Goal: Task Accomplishment & Management: Manage account settings

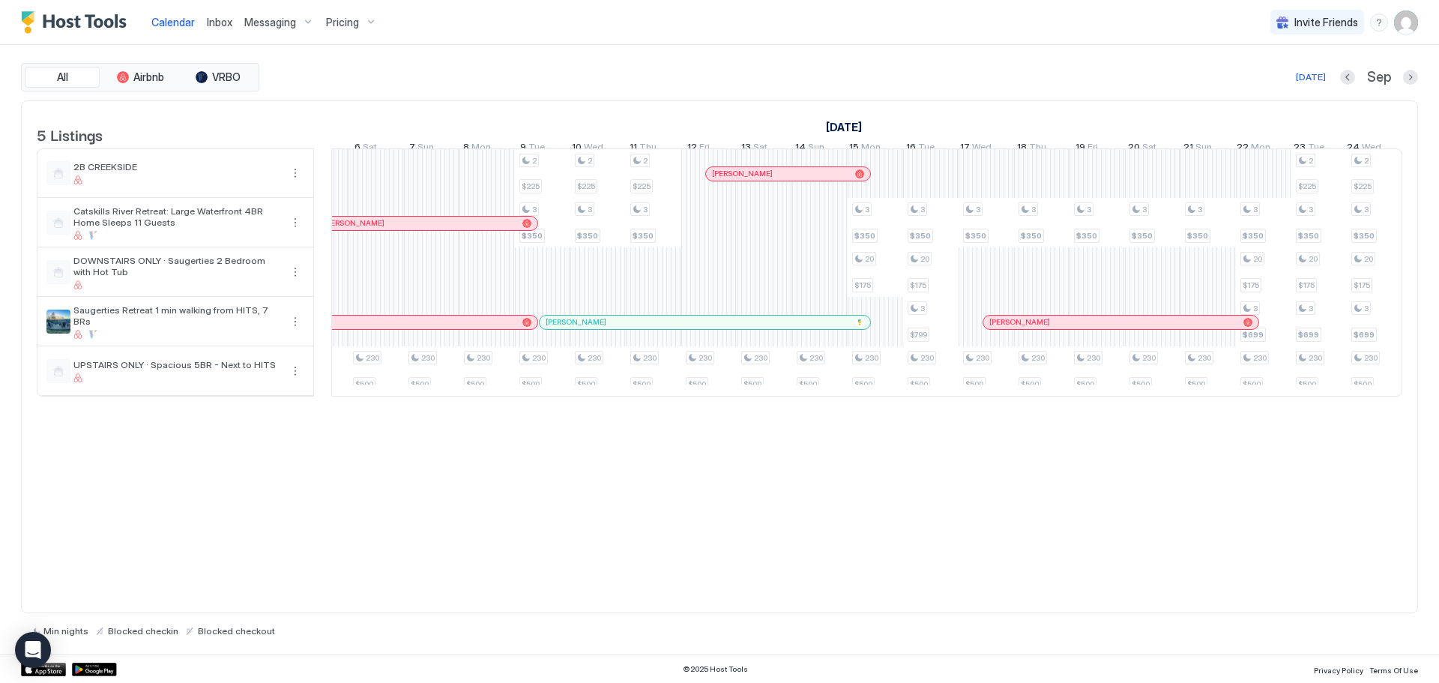
scroll to position [0, 1380]
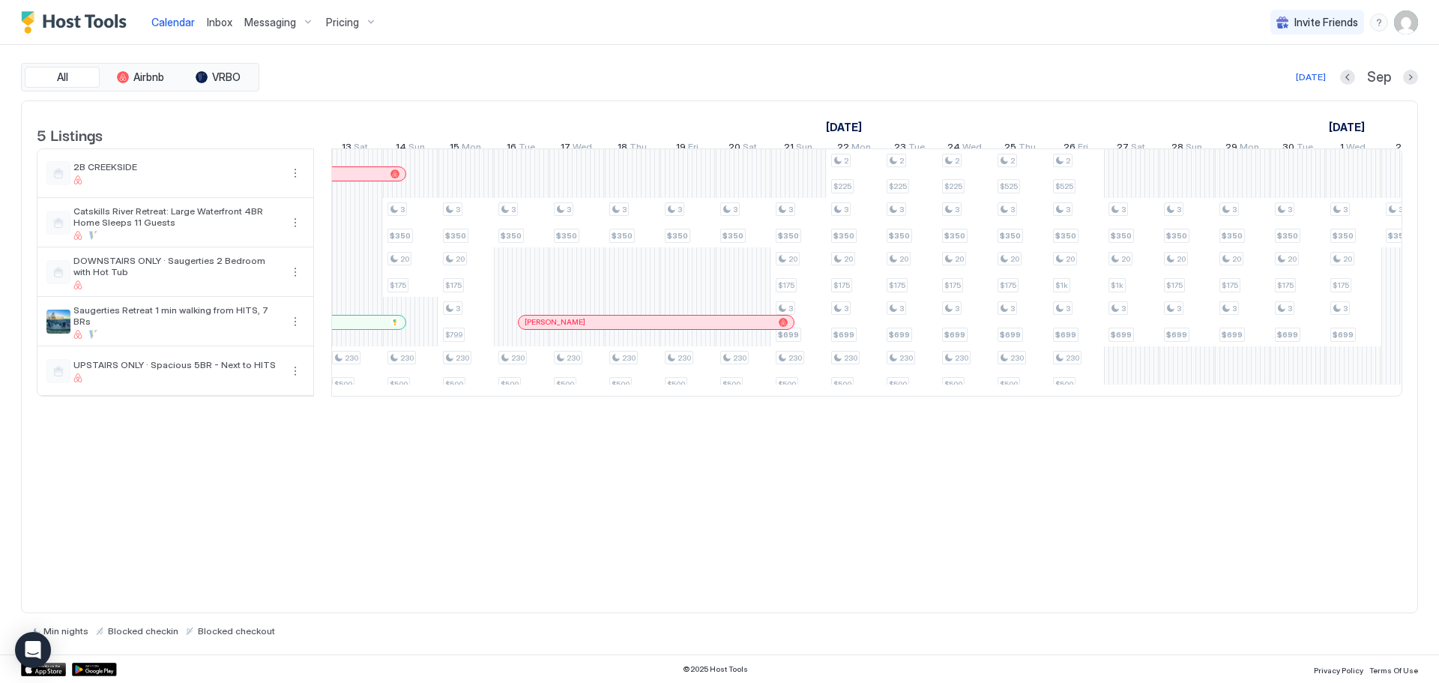
drag, startPoint x: 825, startPoint y: 418, endPoint x: 1245, endPoint y: 412, distance: 419.2
click at [1245, 397] on div at bounding box center [866, 397] width 1071 height 0
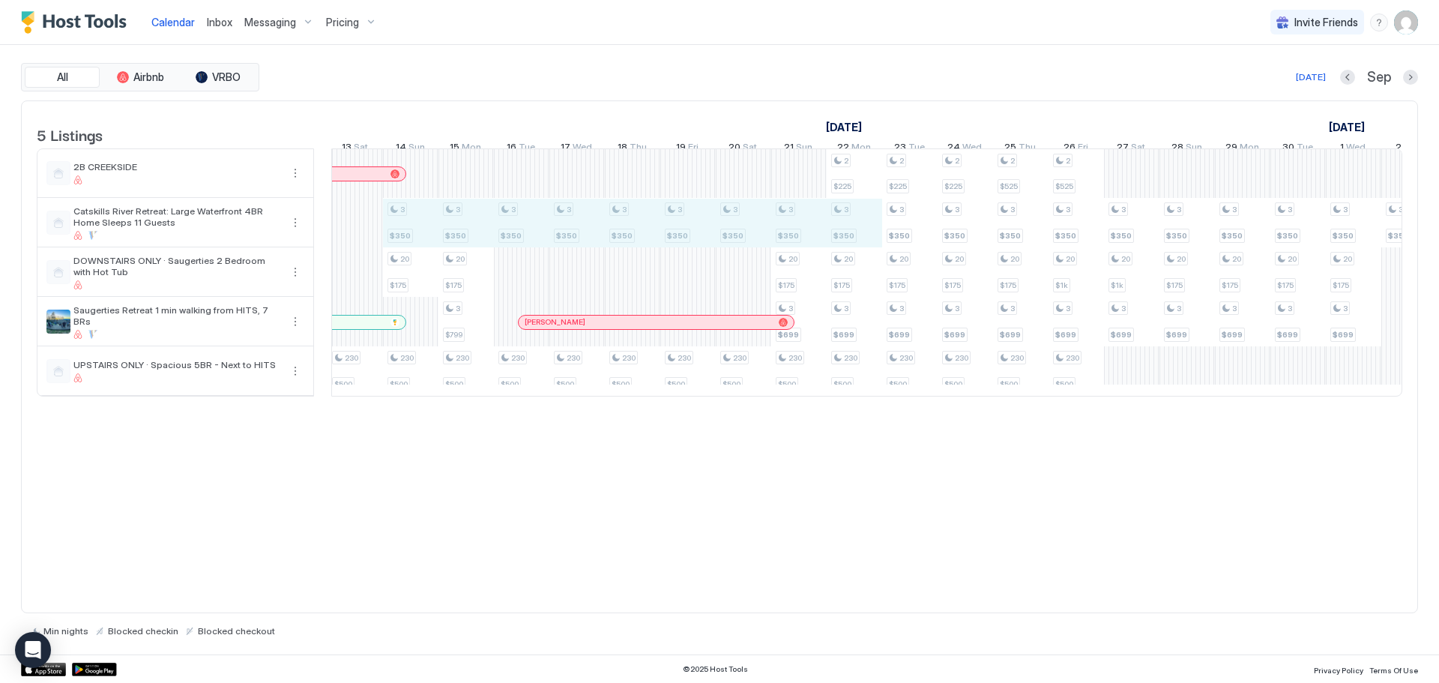
drag, startPoint x: 412, startPoint y: 234, endPoint x: 859, endPoint y: 237, distance: 447.6
click at [859, 237] on div "2 $225 3 $350 3 $800 2 $225 3 $350 3 $800 2 $225 3 $350 230 $500 230 $500 230 $…" at bounding box center [188, 272] width 3273 height 247
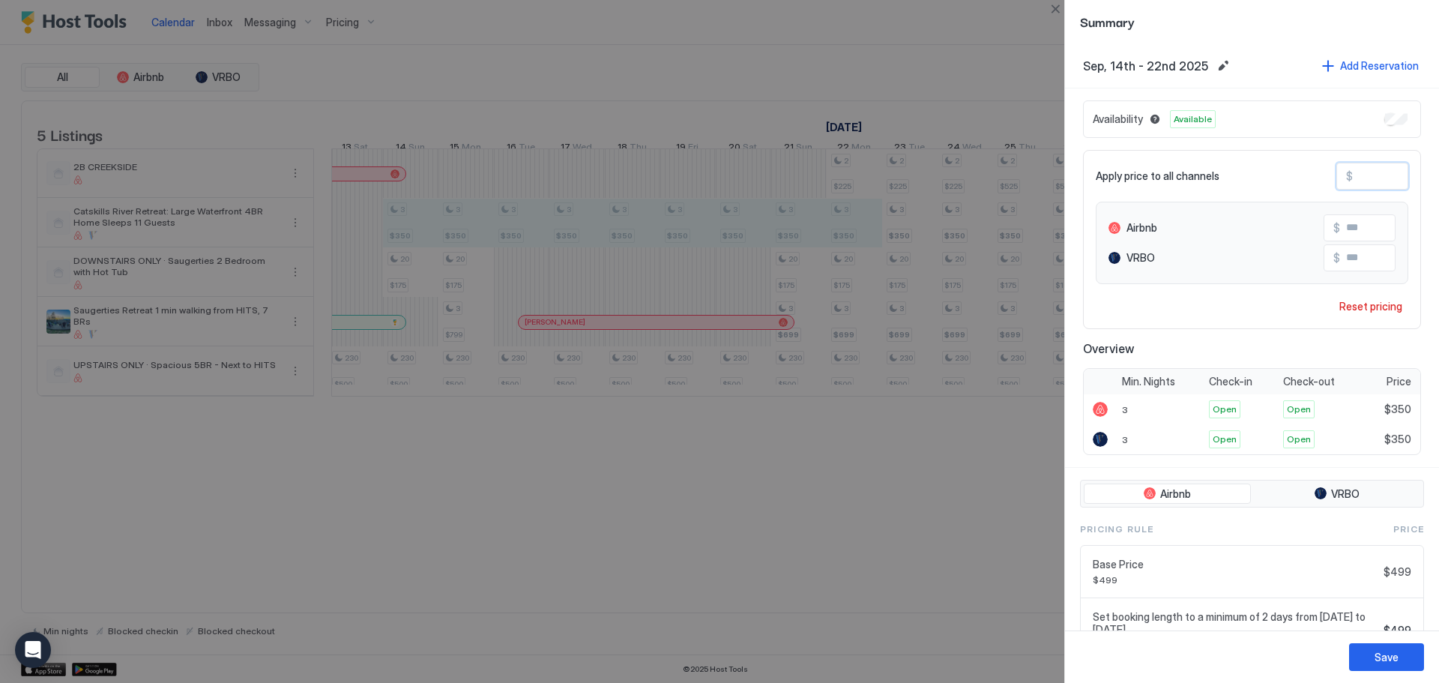
drag, startPoint x: 1398, startPoint y: 175, endPoint x: 1262, endPoint y: 178, distance: 135.7
click at [1262, 178] on div "Apply price to all channels $ *** Airbnb $ *** VRBO $ *** Reset pricing" at bounding box center [1252, 239] width 338 height 179
type input "*"
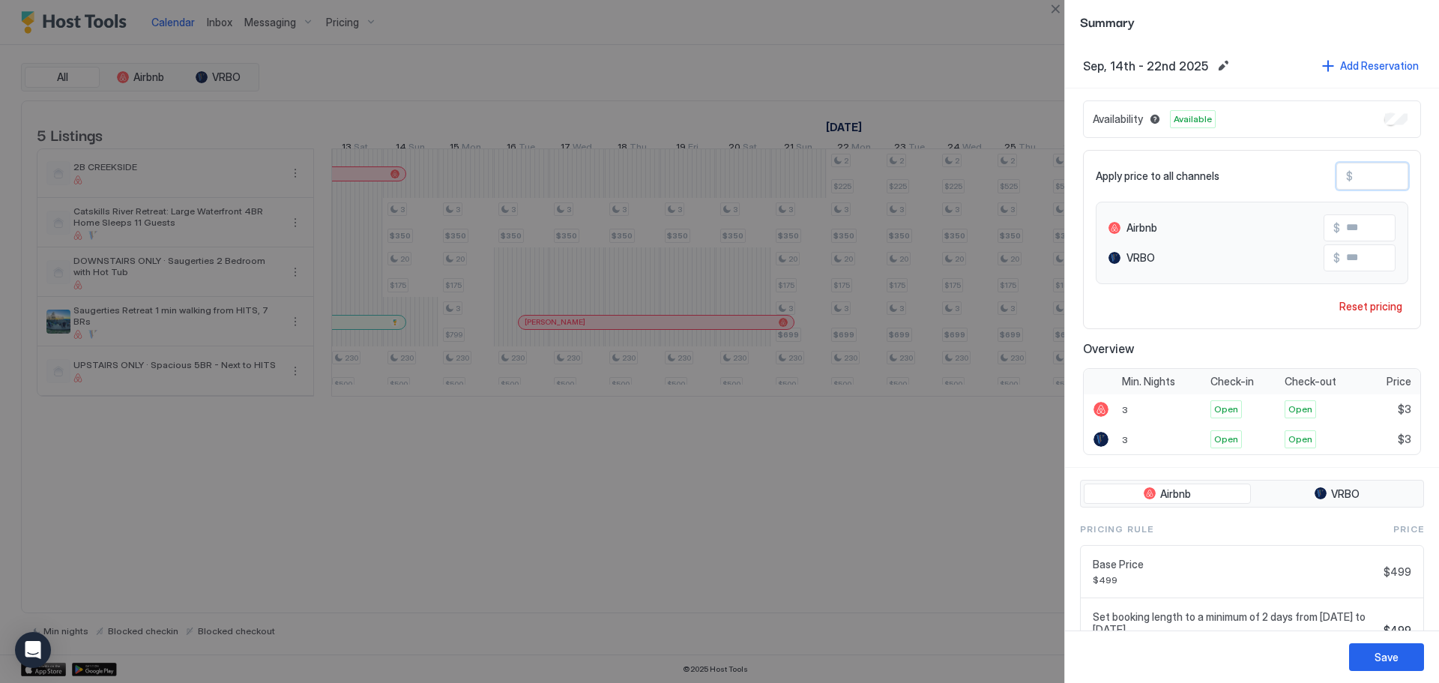
type input "**"
type input "***"
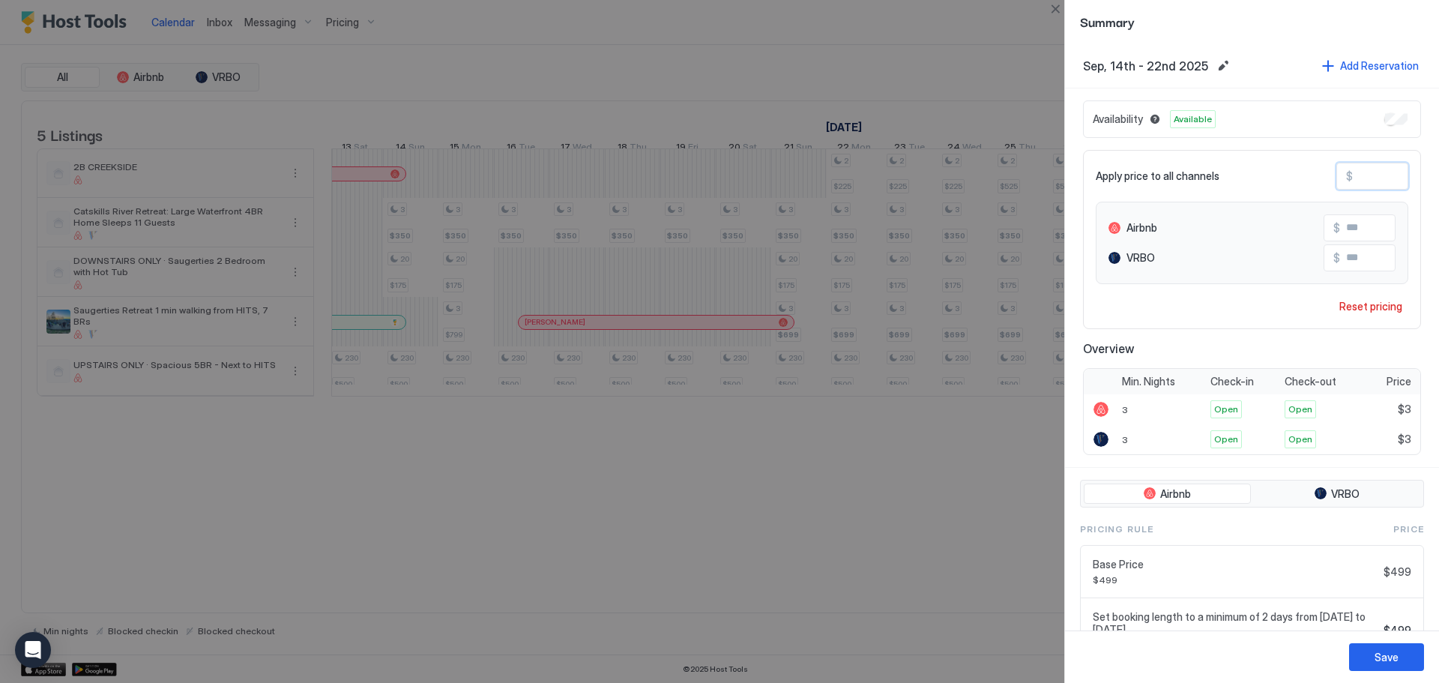
type input "***"
type input "**"
type input "*"
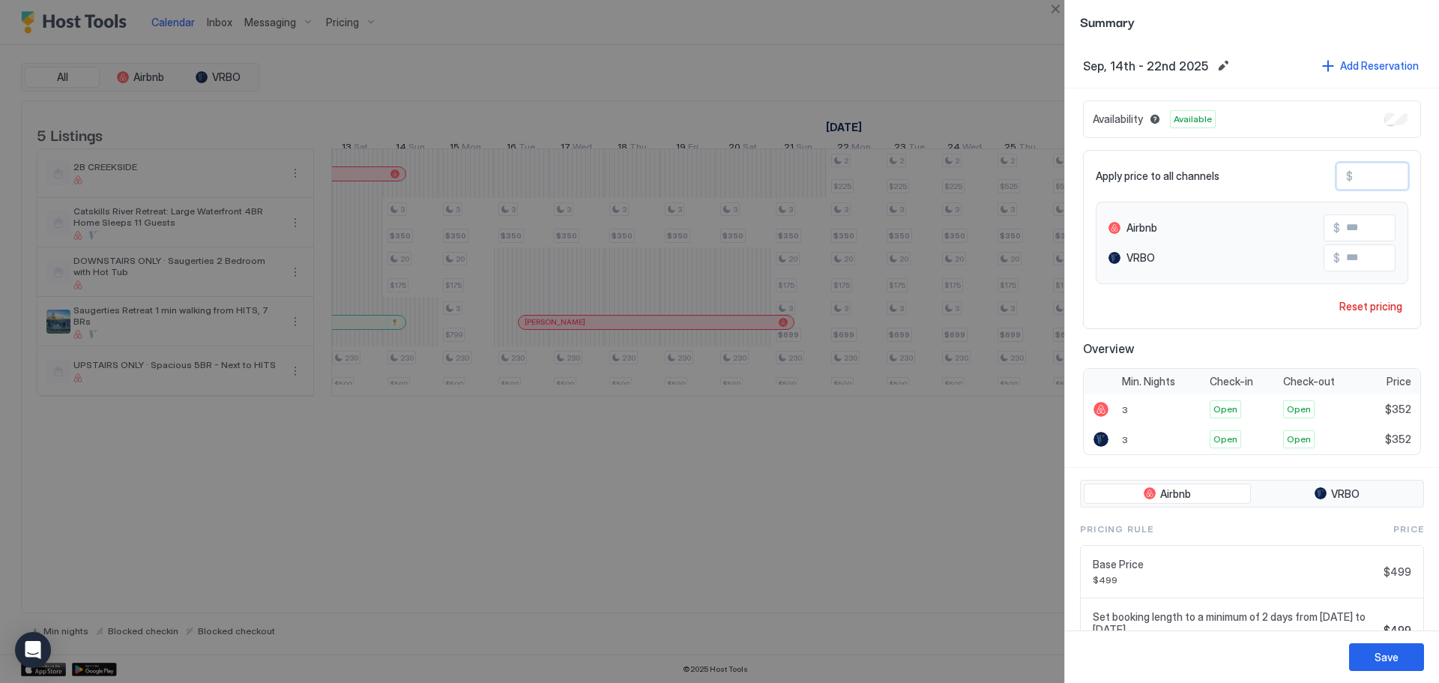
type input "*"
type input "**"
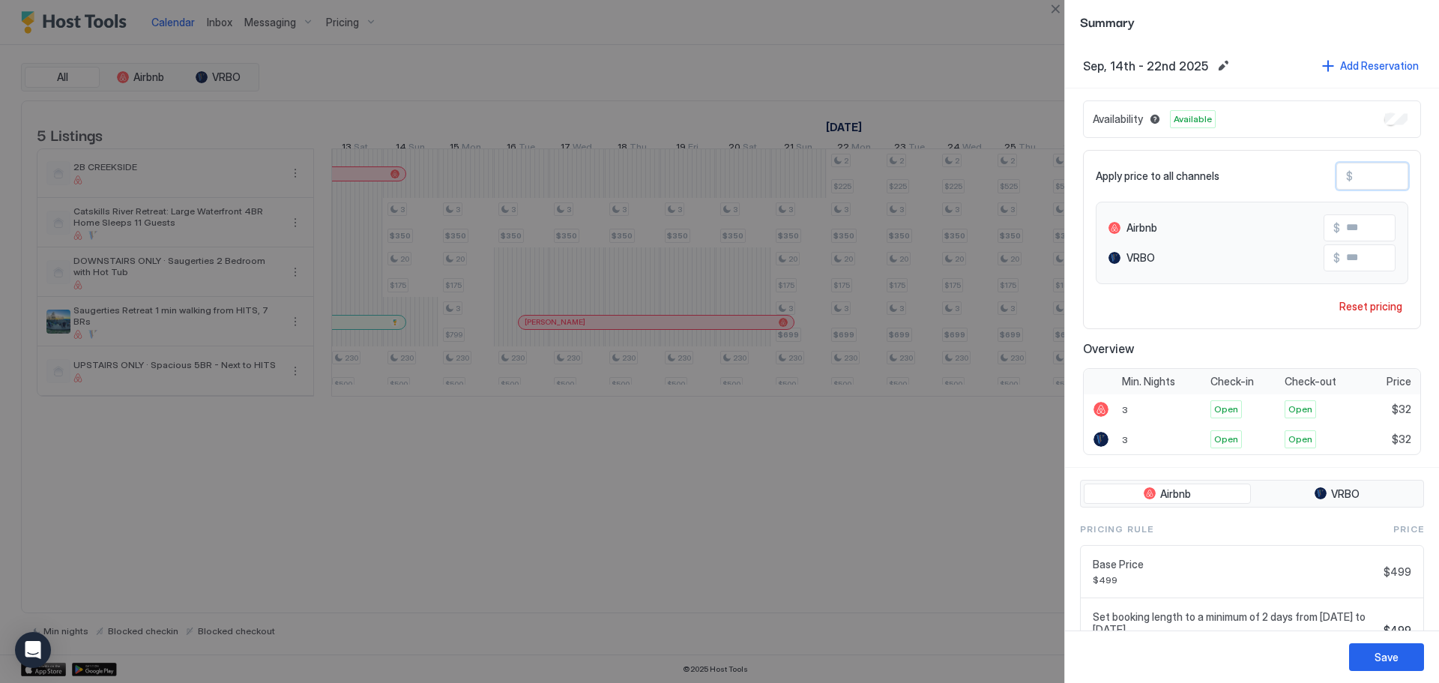
type input "***"
click at [1385, 663] on div "Save" at bounding box center [1387, 657] width 24 height 16
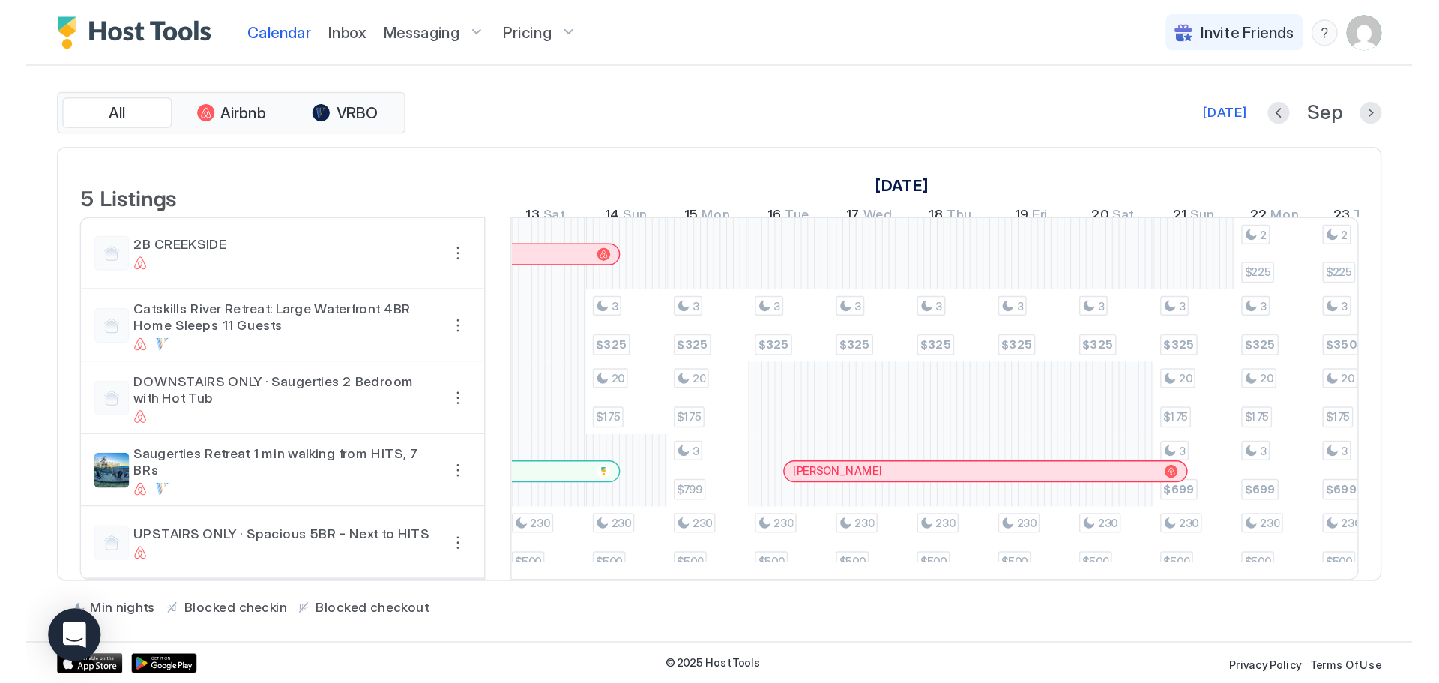
scroll to position [0, 1780]
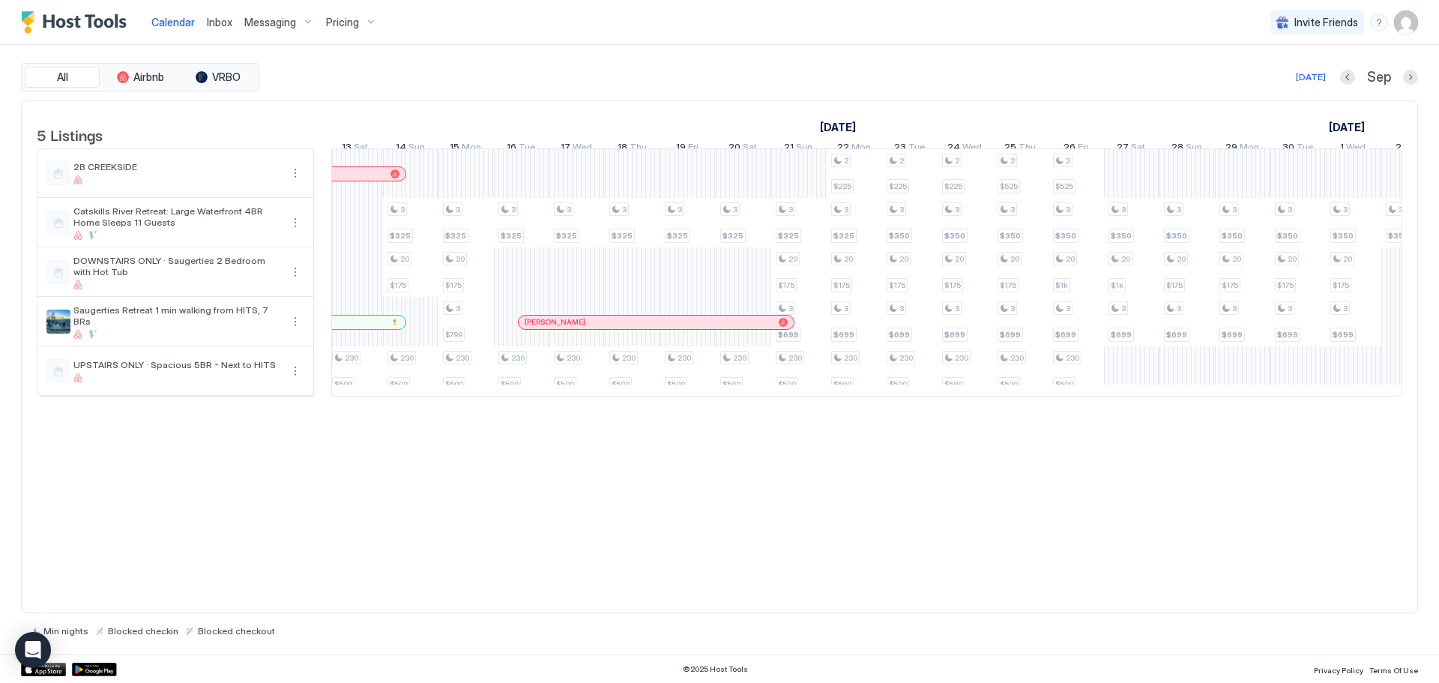
click at [1406, 25] on img "User profile" at bounding box center [1407, 22] width 24 height 24
click at [1293, 88] on div "Settings" at bounding box center [1322, 84] width 190 height 26
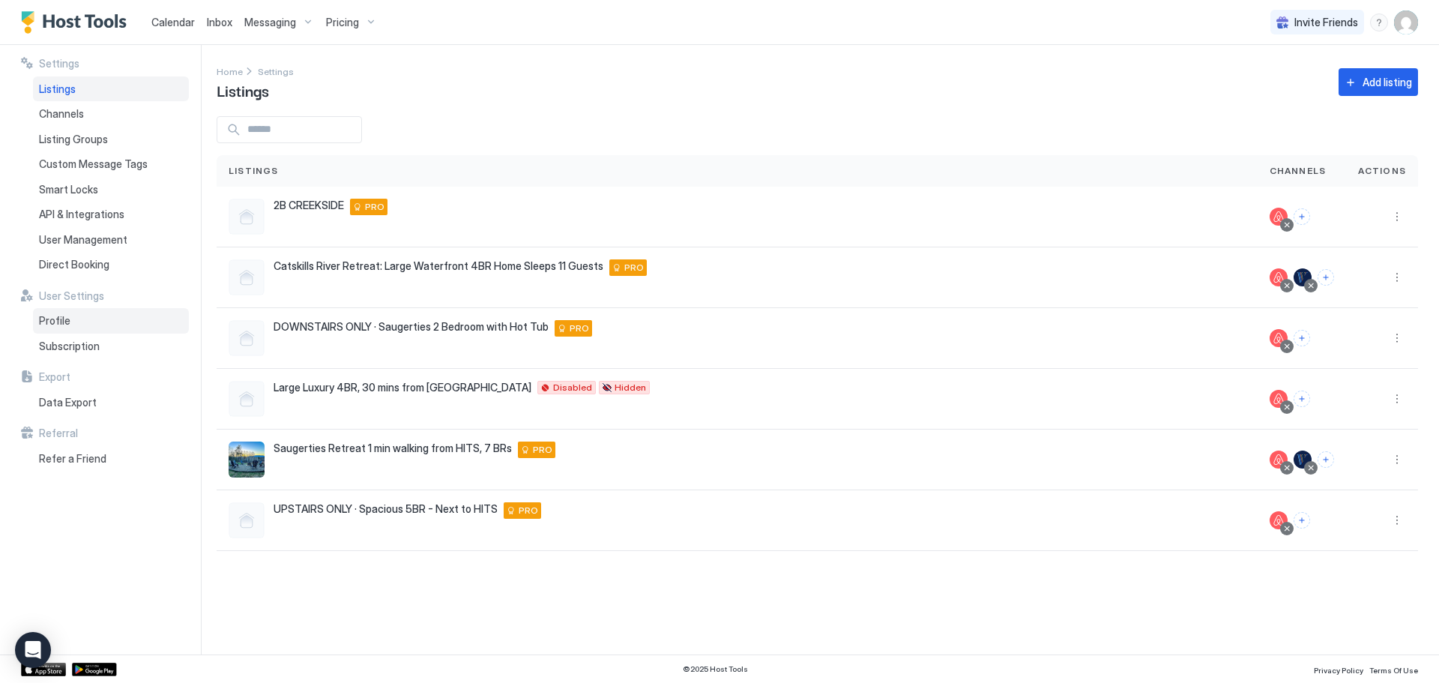
click at [77, 326] on div "Profile" at bounding box center [111, 320] width 156 height 25
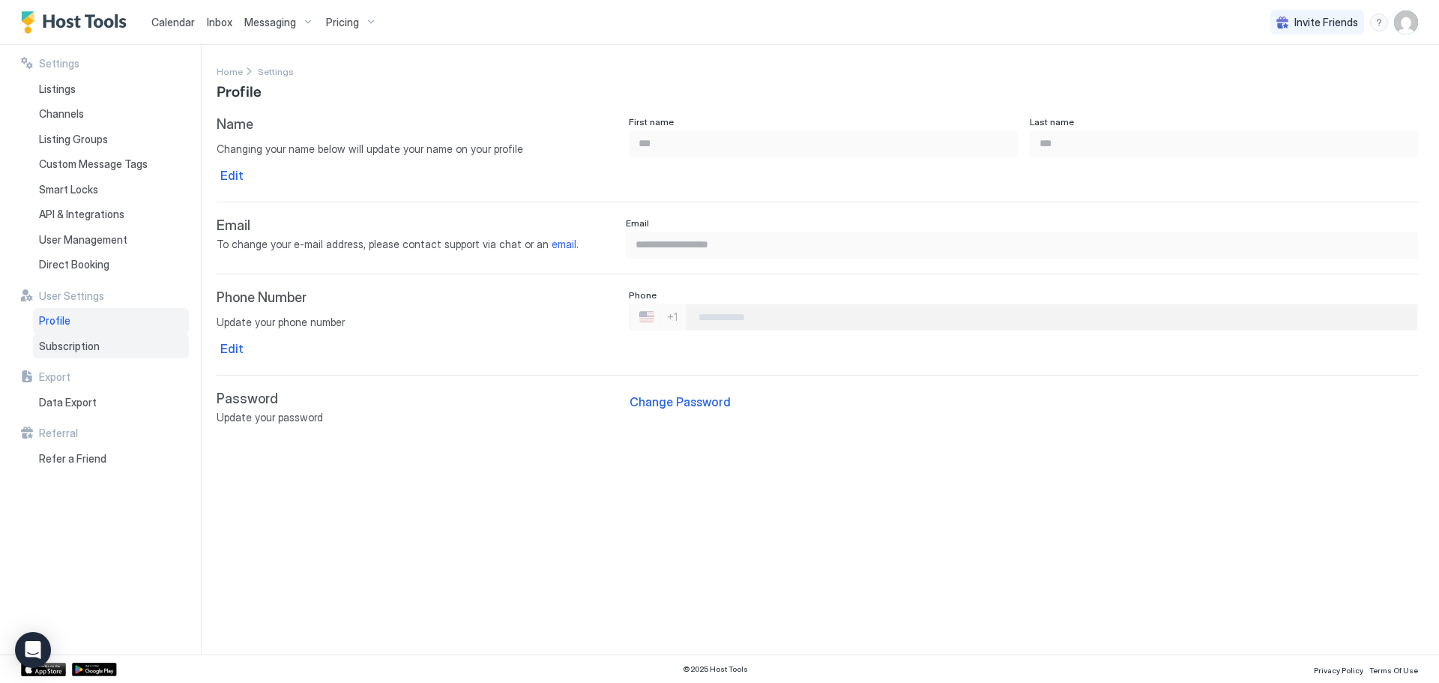
click at [72, 350] on span "Subscription" at bounding box center [69, 346] width 61 height 13
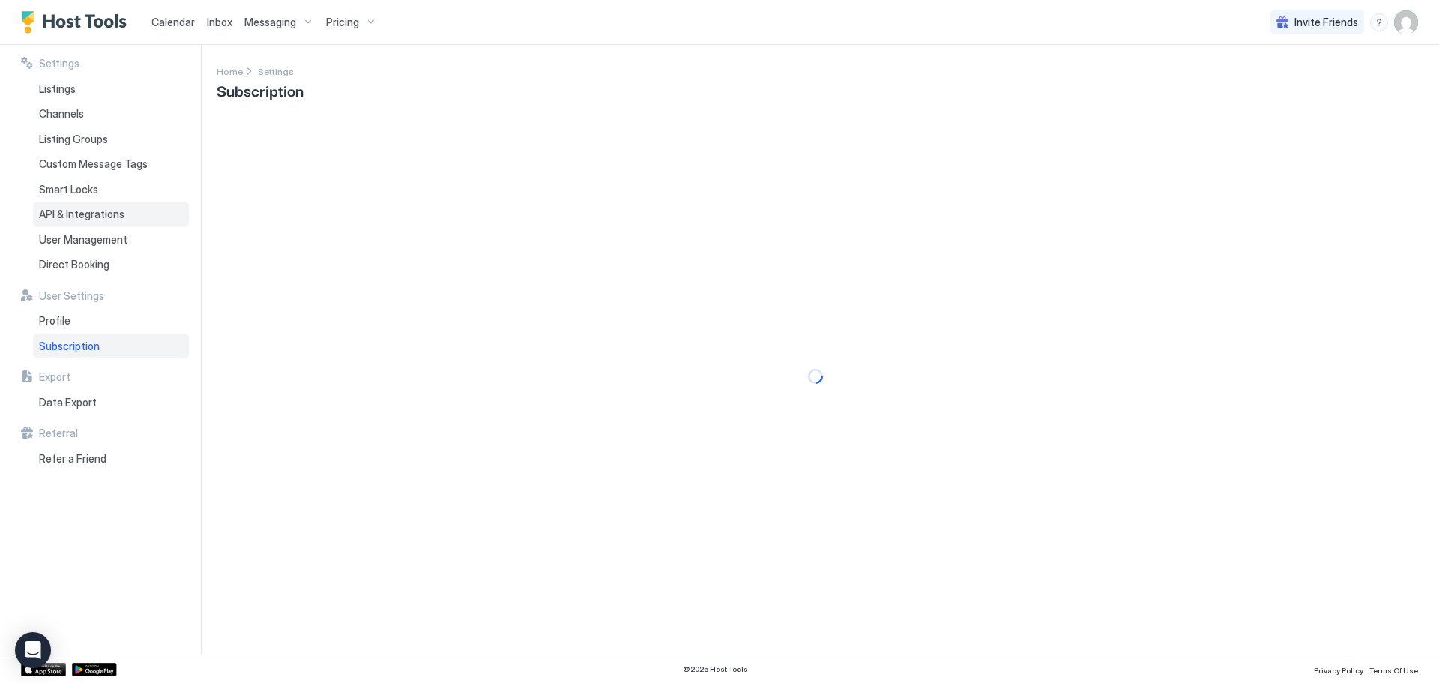
click at [61, 219] on span "API & Integrations" at bounding box center [81, 214] width 85 height 13
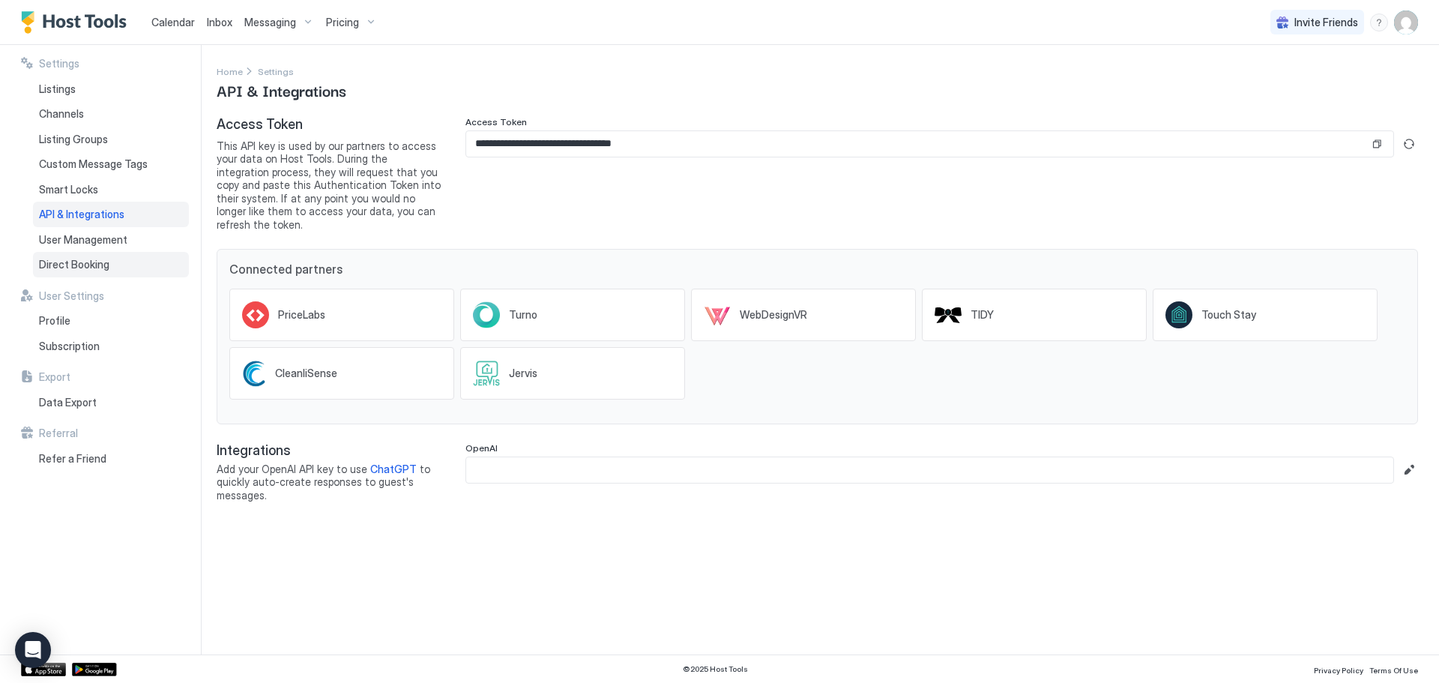
click at [61, 256] on div "Direct Booking" at bounding box center [111, 264] width 156 height 25
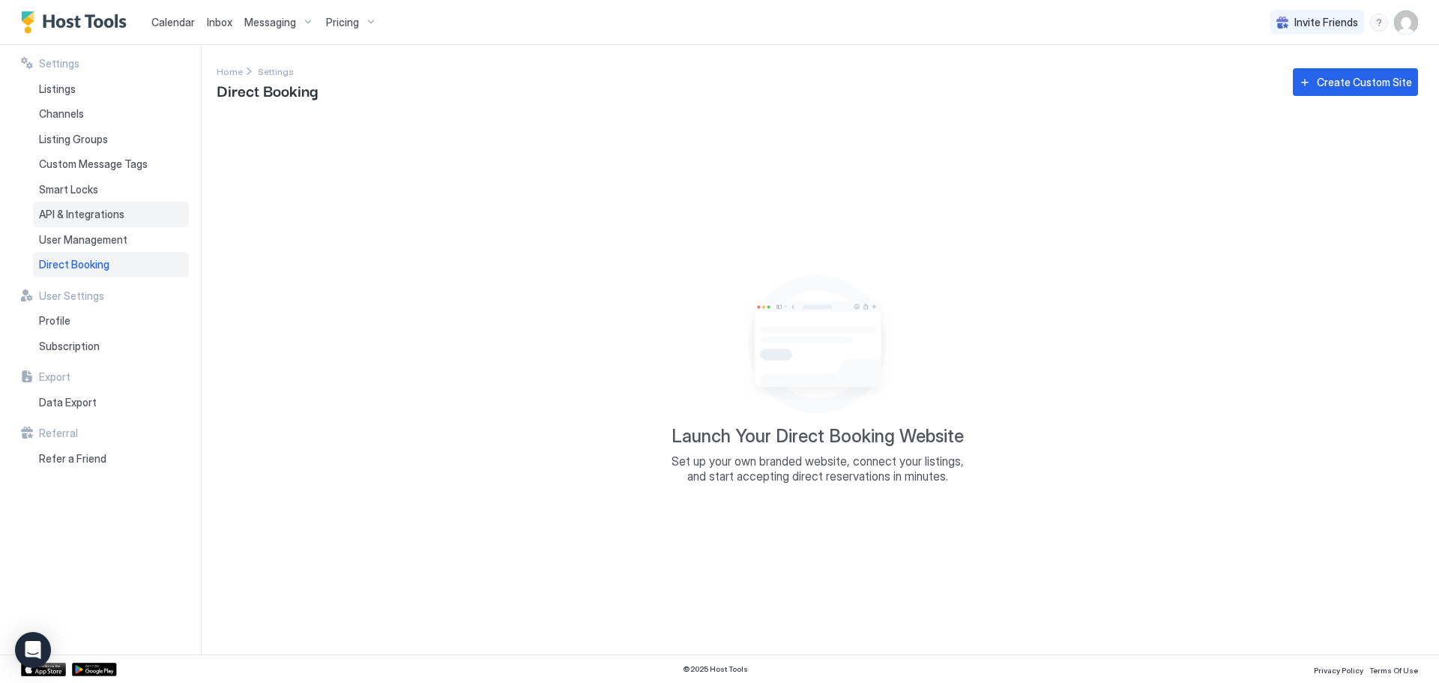
click at [64, 208] on span "API & Integrations" at bounding box center [81, 214] width 85 height 13
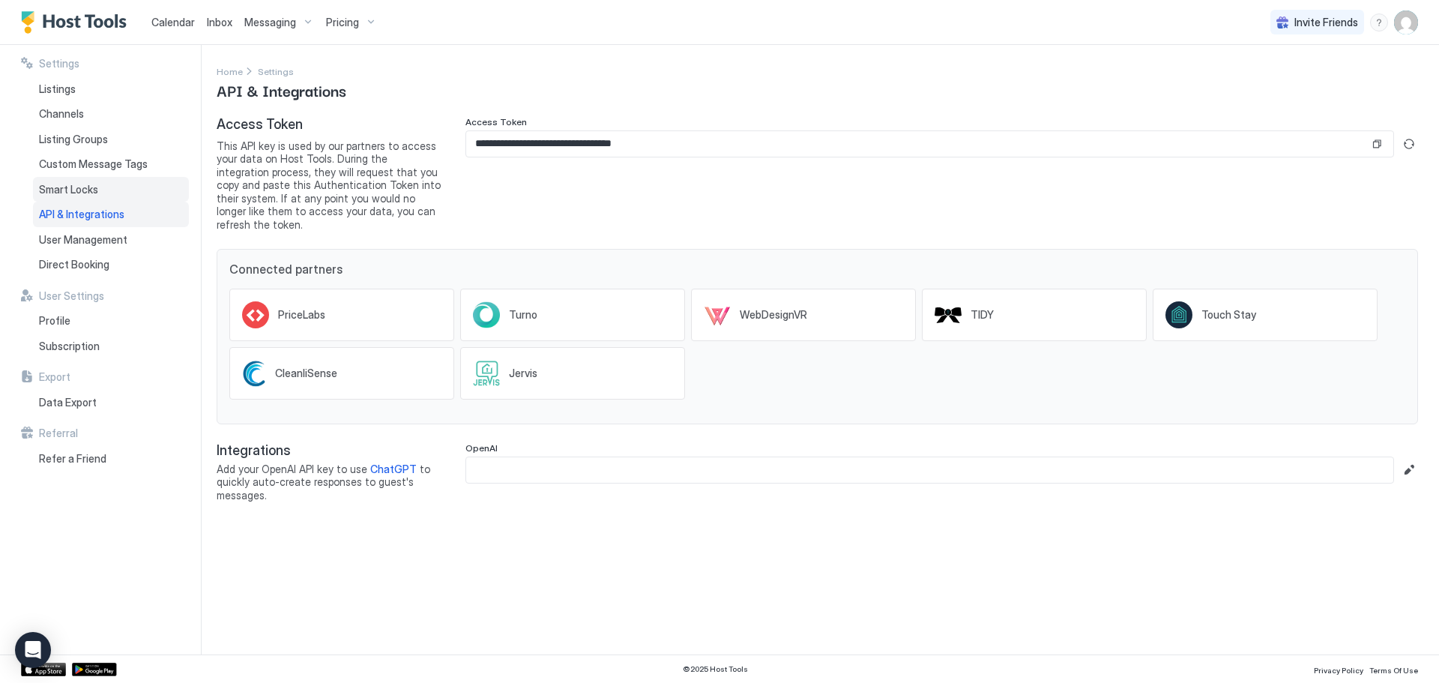
click at [69, 185] on span "Smart Locks" at bounding box center [68, 189] width 59 height 13
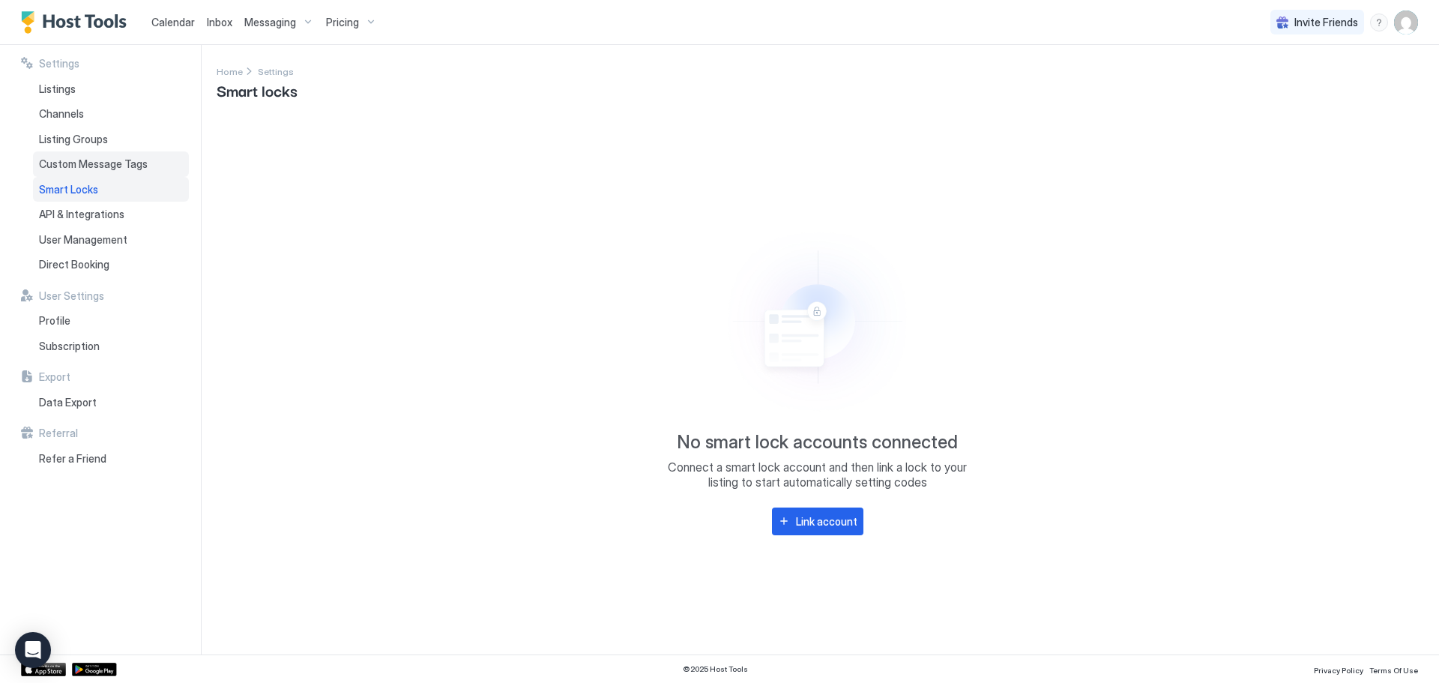
click at [70, 166] on span "Custom Message Tags" at bounding box center [93, 163] width 109 height 13
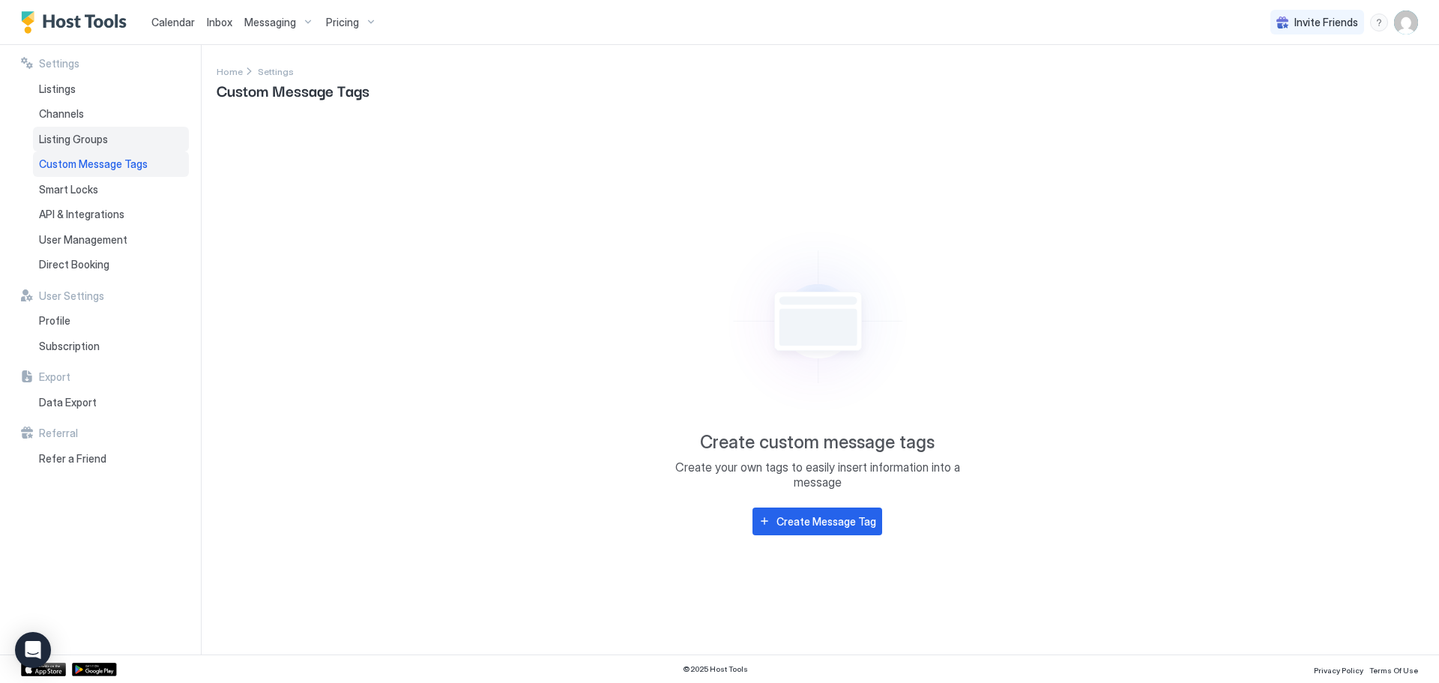
click at [70, 151] on div "Listing Groups" at bounding box center [111, 139] width 156 height 25
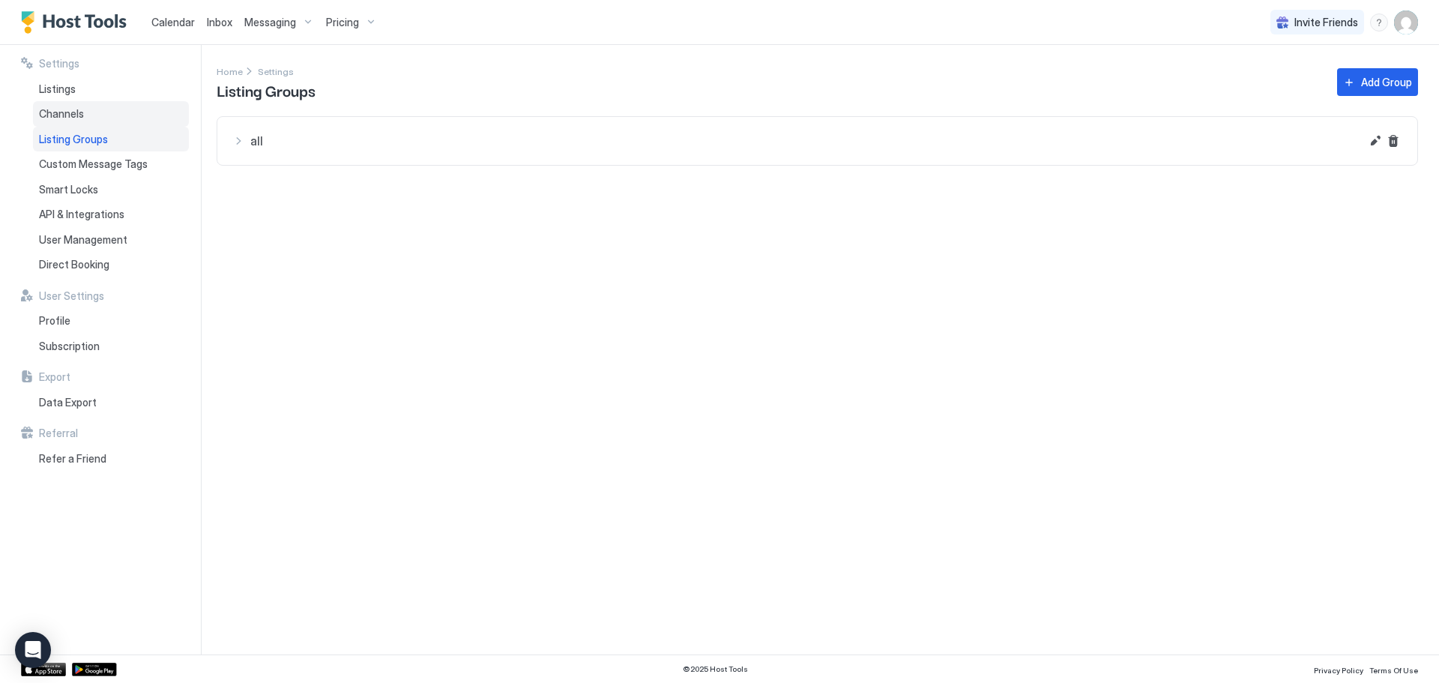
click at [80, 121] on div "Channels" at bounding box center [111, 113] width 156 height 25
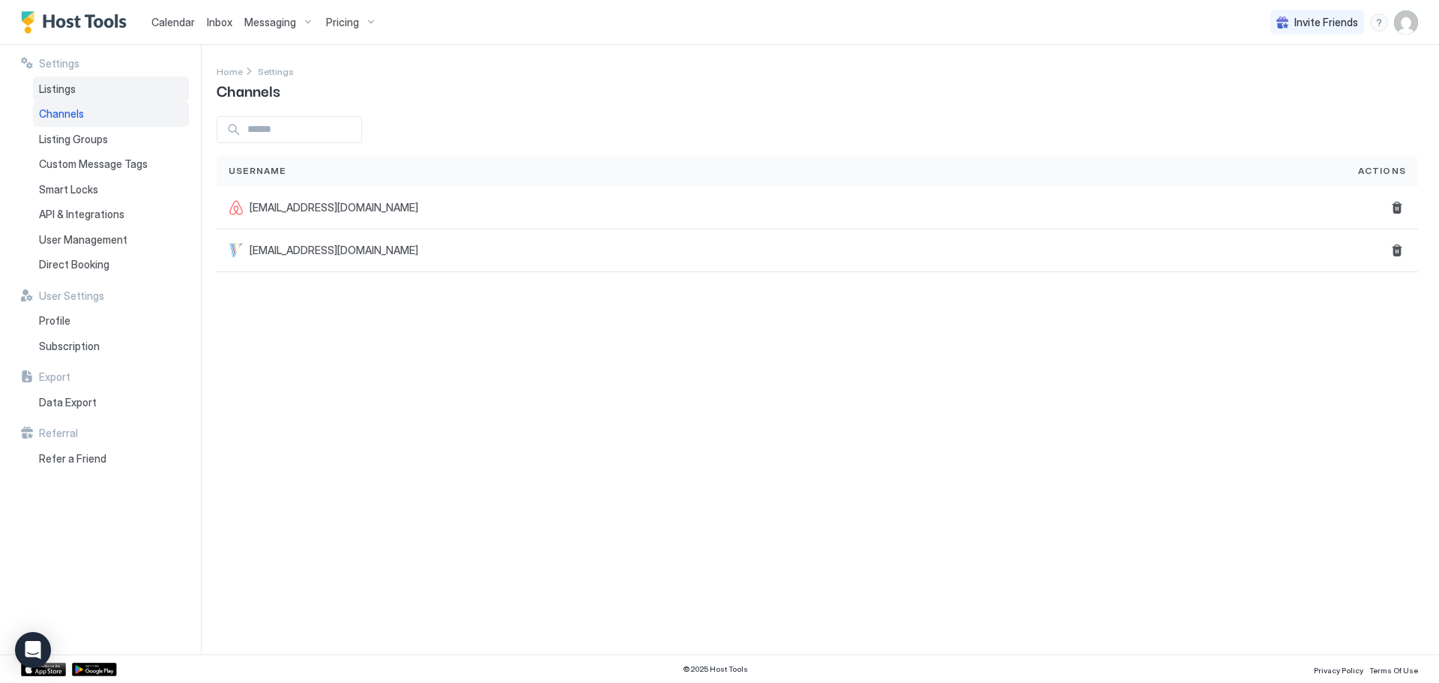
click at [80, 91] on div "Listings" at bounding box center [111, 88] width 156 height 25
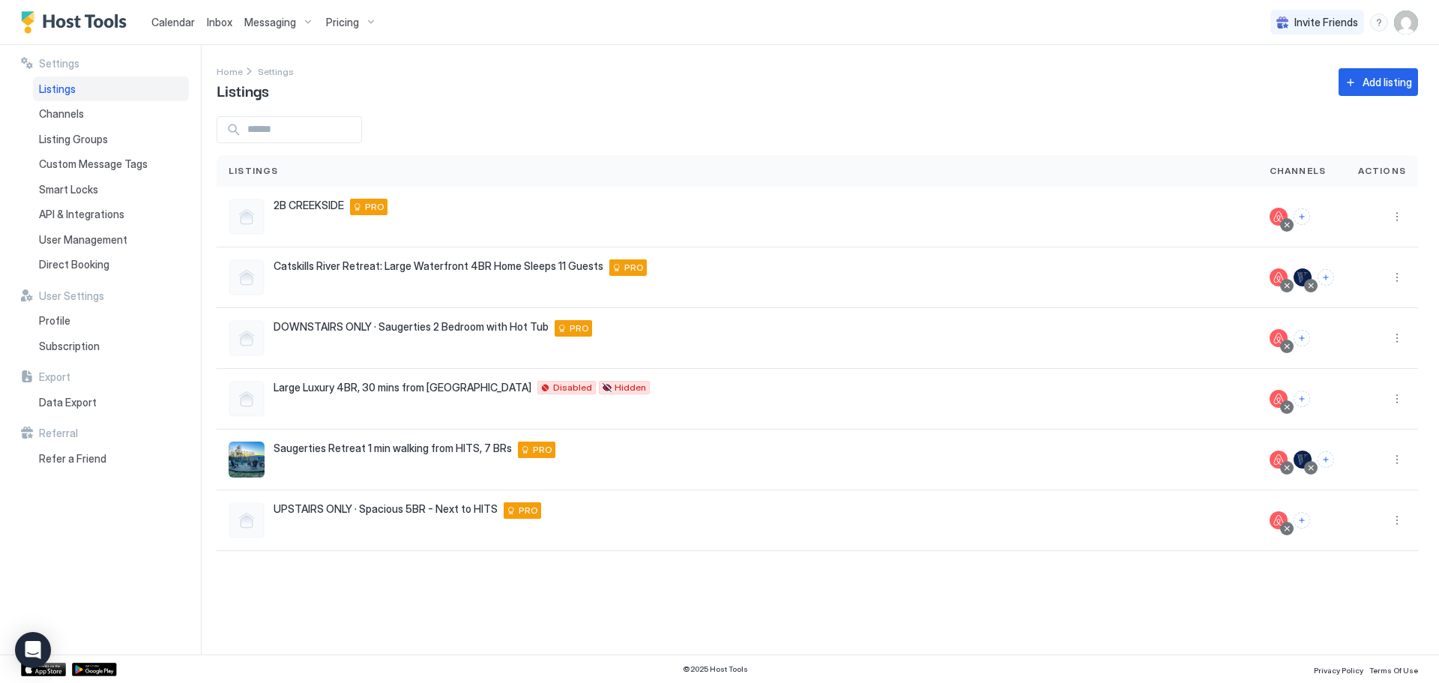
click at [168, 39] on button "Calendar" at bounding box center [172, 22] width 55 height 44
click at [172, 22] on span "Calendar" at bounding box center [172, 22] width 43 height 13
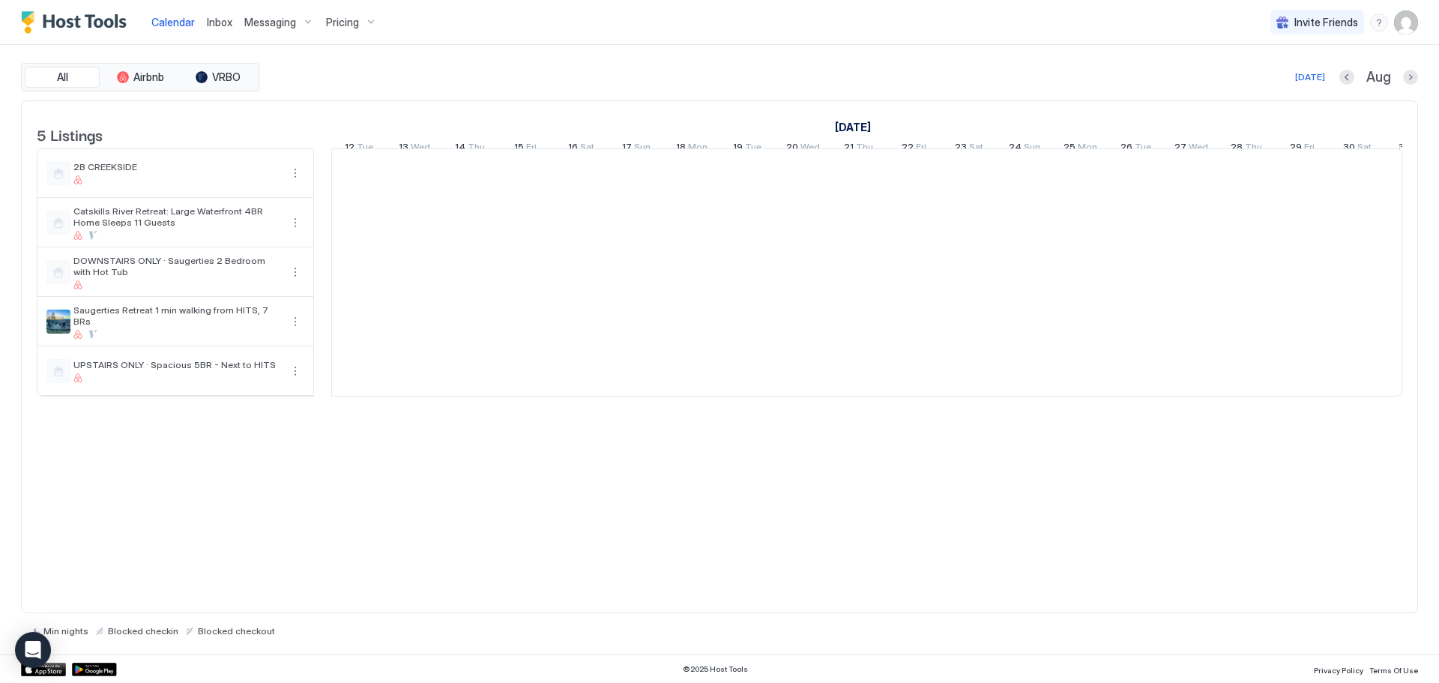
scroll to position [0, 833]
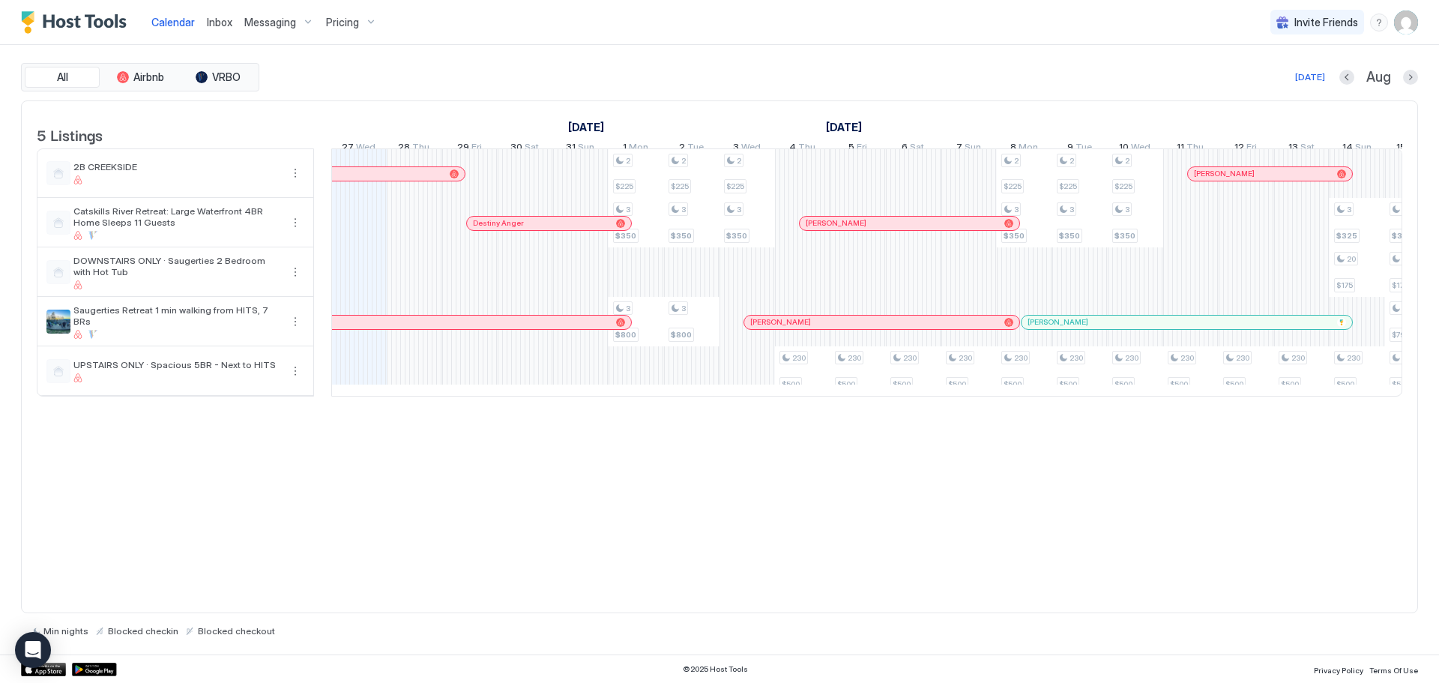
click at [207, 27] on span "Inbox" at bounding box center [219, 22] width 25 height 13
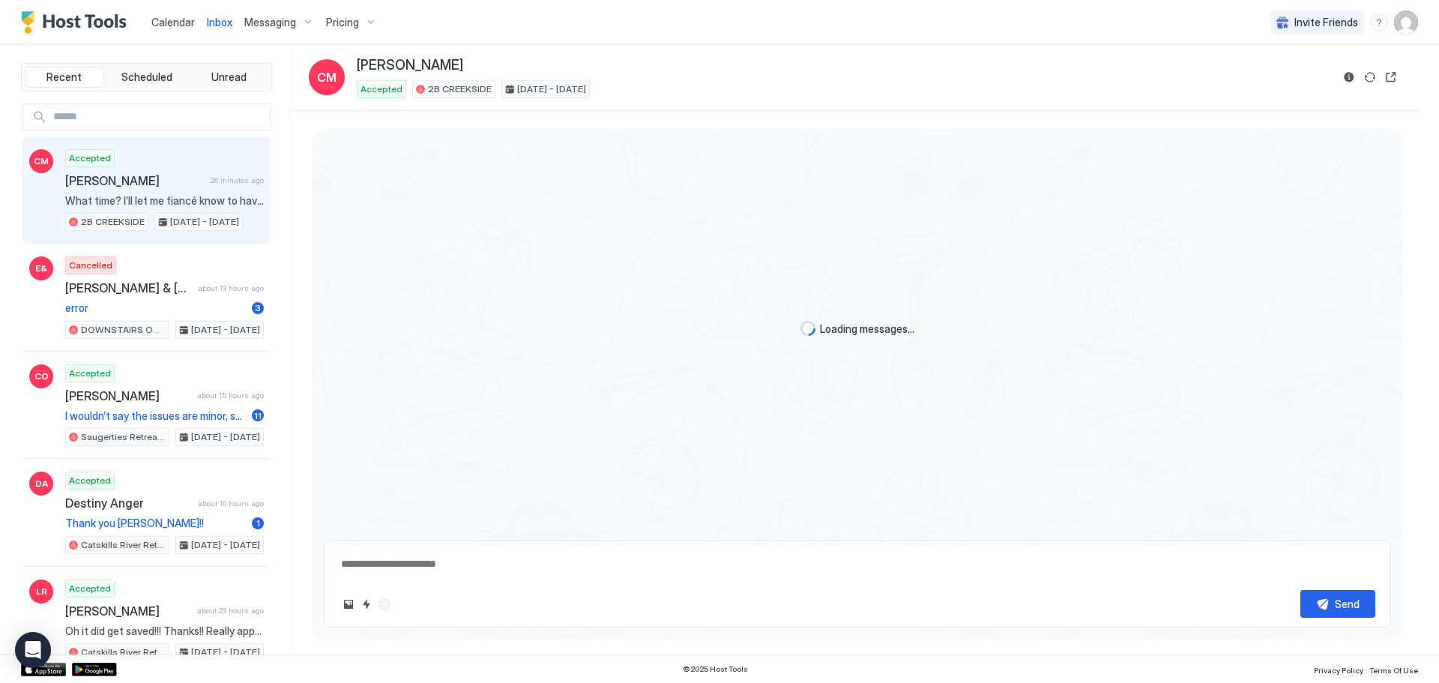
scroll to position [1559, 0]
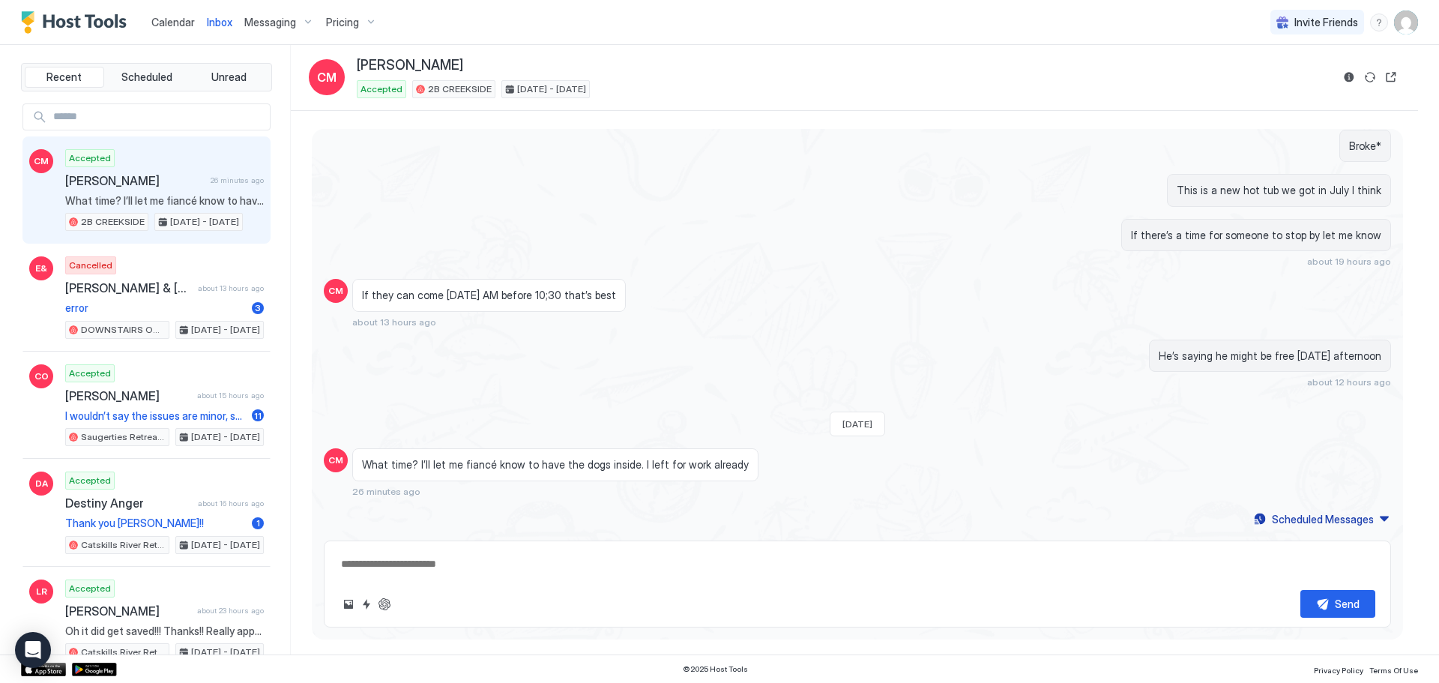
click at [239, 28] on div "Messaging" at bounding box center [279, 22] width 82 height 25
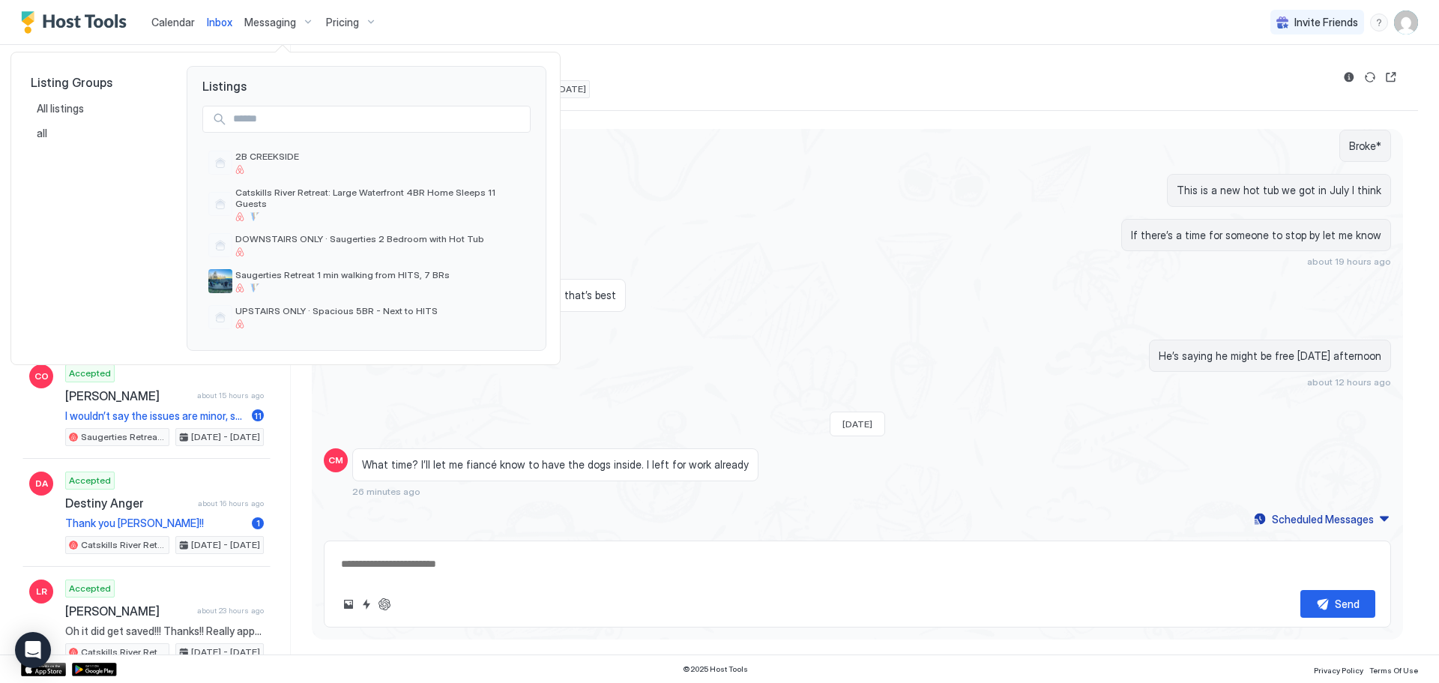
type textarea "*"
click at [316, 22] on div at bounding box center [719, 341] width 1439 height 683
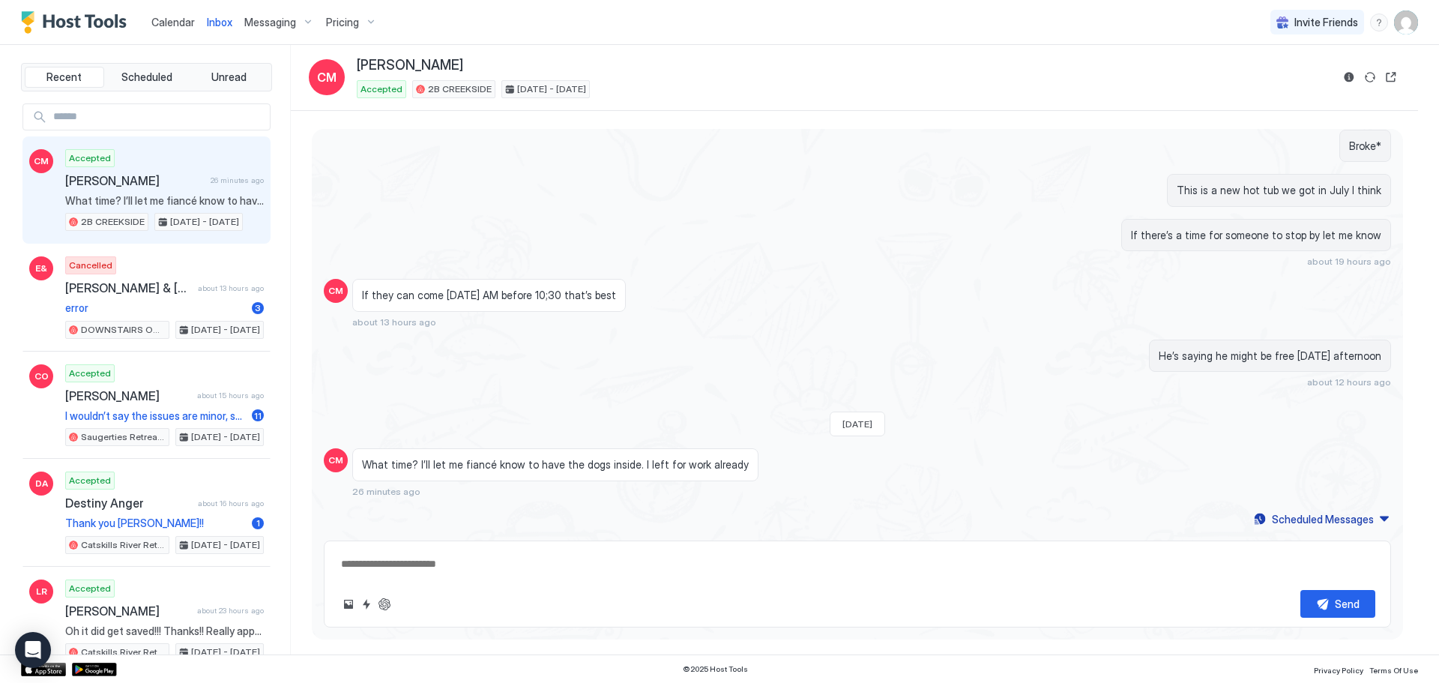
click at [271, 22] on span "Messaging" at bounding box center [270, 22] width 52 height 13
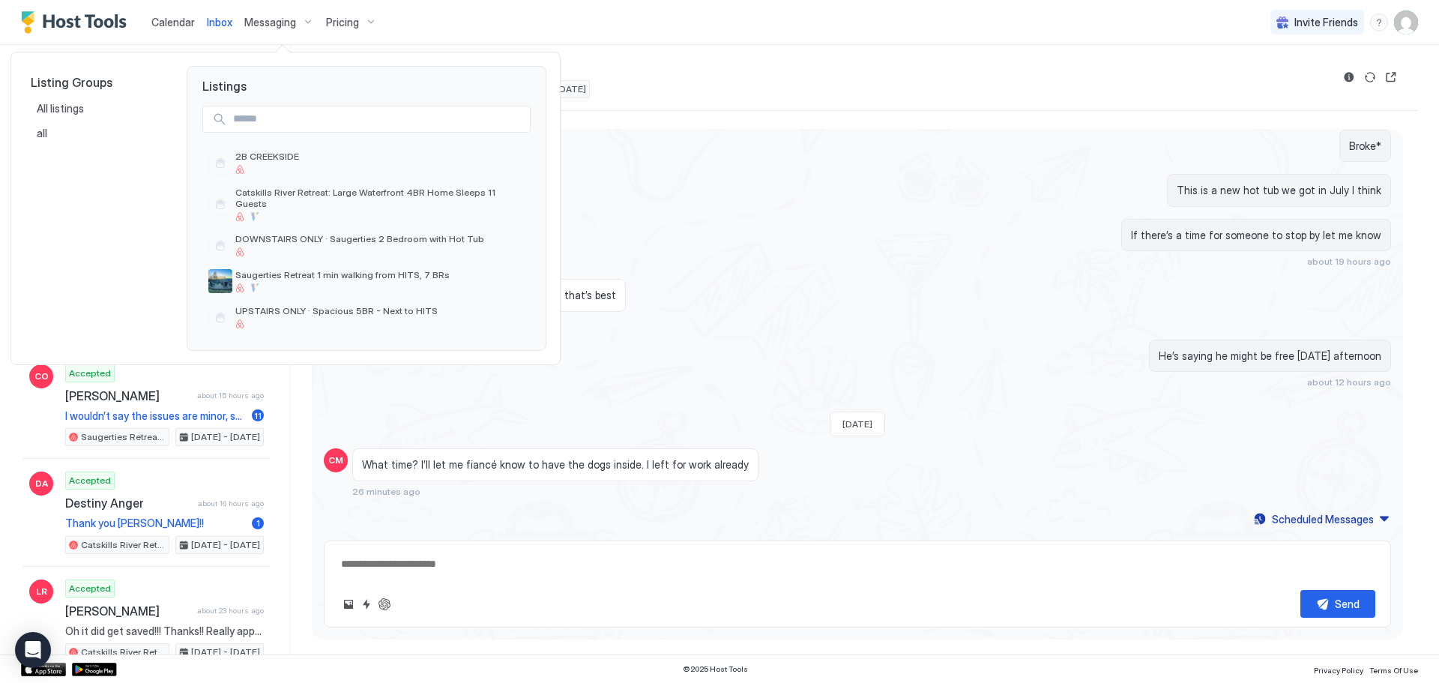
click at [355, 19] on div at bounding box center [719, 341] width 1439 height 683
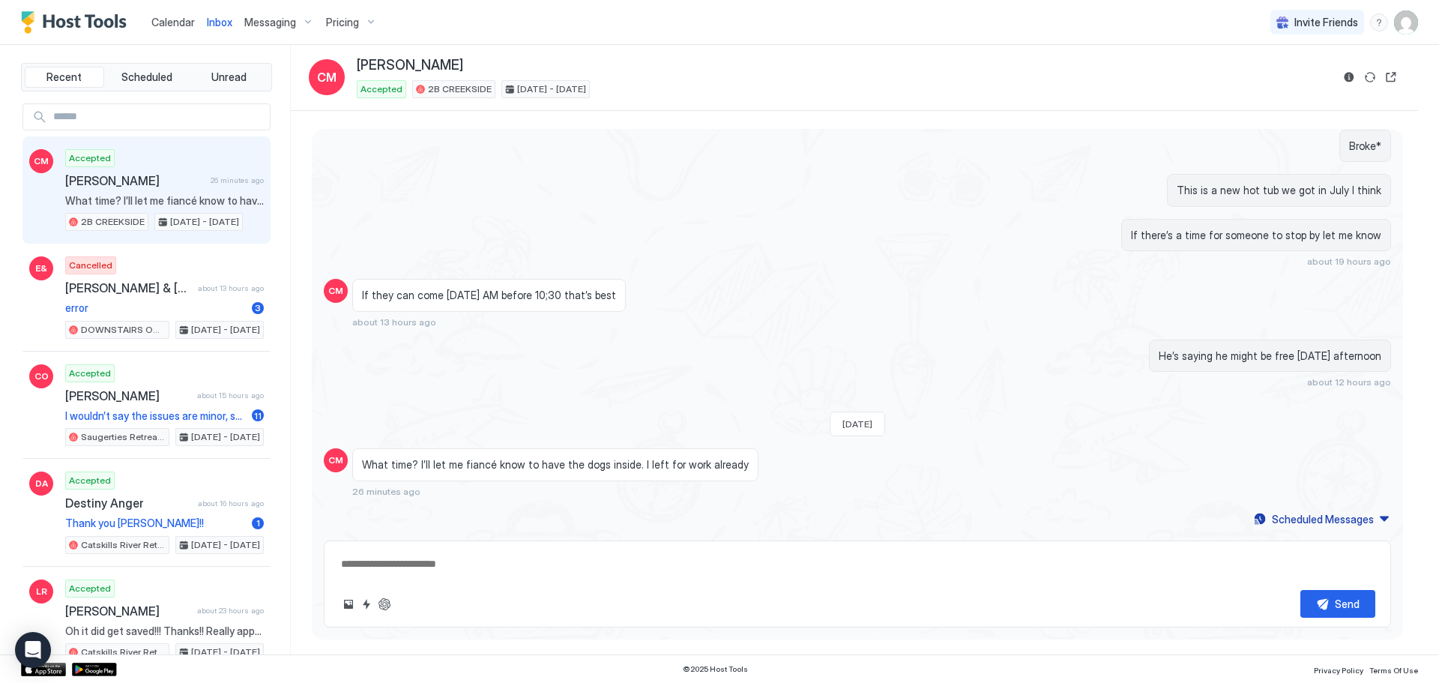
click at [1409, 19] on img "User profile" at bounding box center [1407, 22] width 24 height 24
click at [1265, 86] on span "Settings" at bounding box center [1271, 83] width 40 height 13
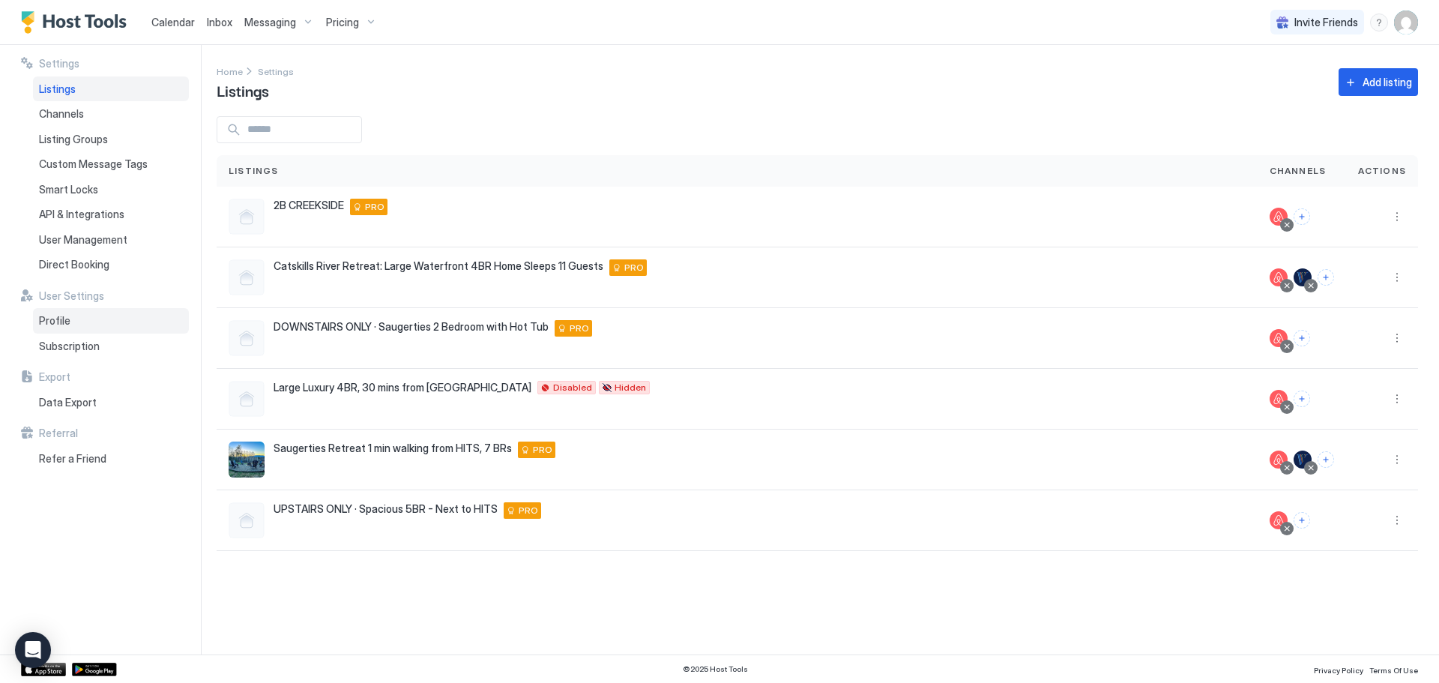
click at [65, 318] on span "Profile" at bounding box center [54, 320] width 31 height 13
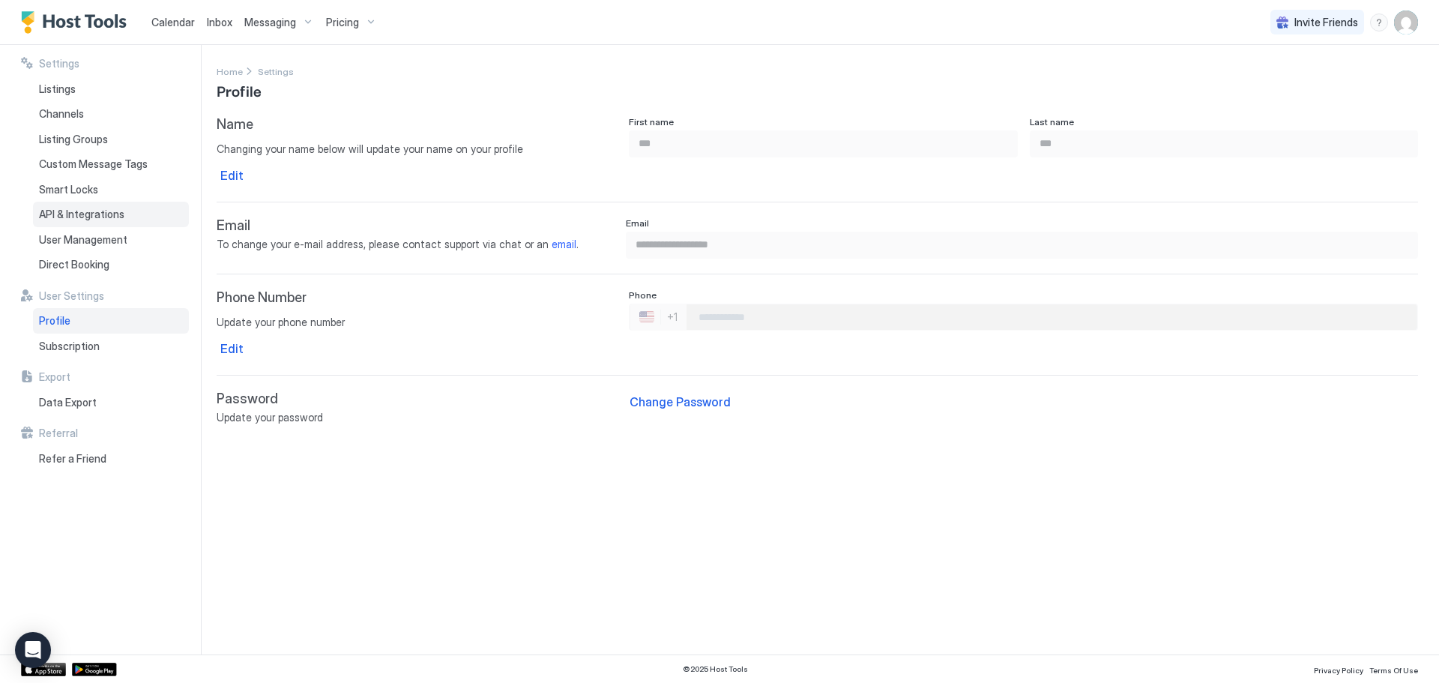
click at [133, 219] on div "API & Integrations" at bounding box center [111, 214] width 156 height 25
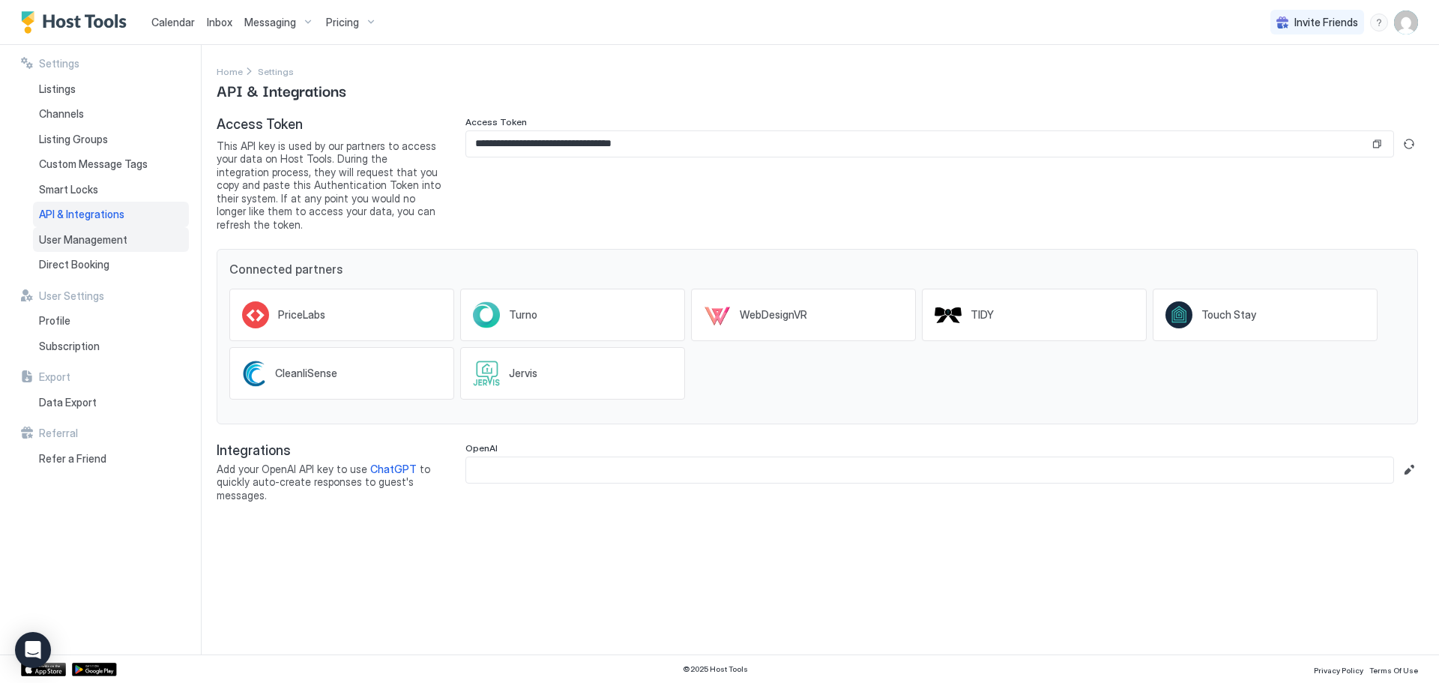
click at [112, 243] on span "User Management" at bounding box center [83, 239] width 88 height 13
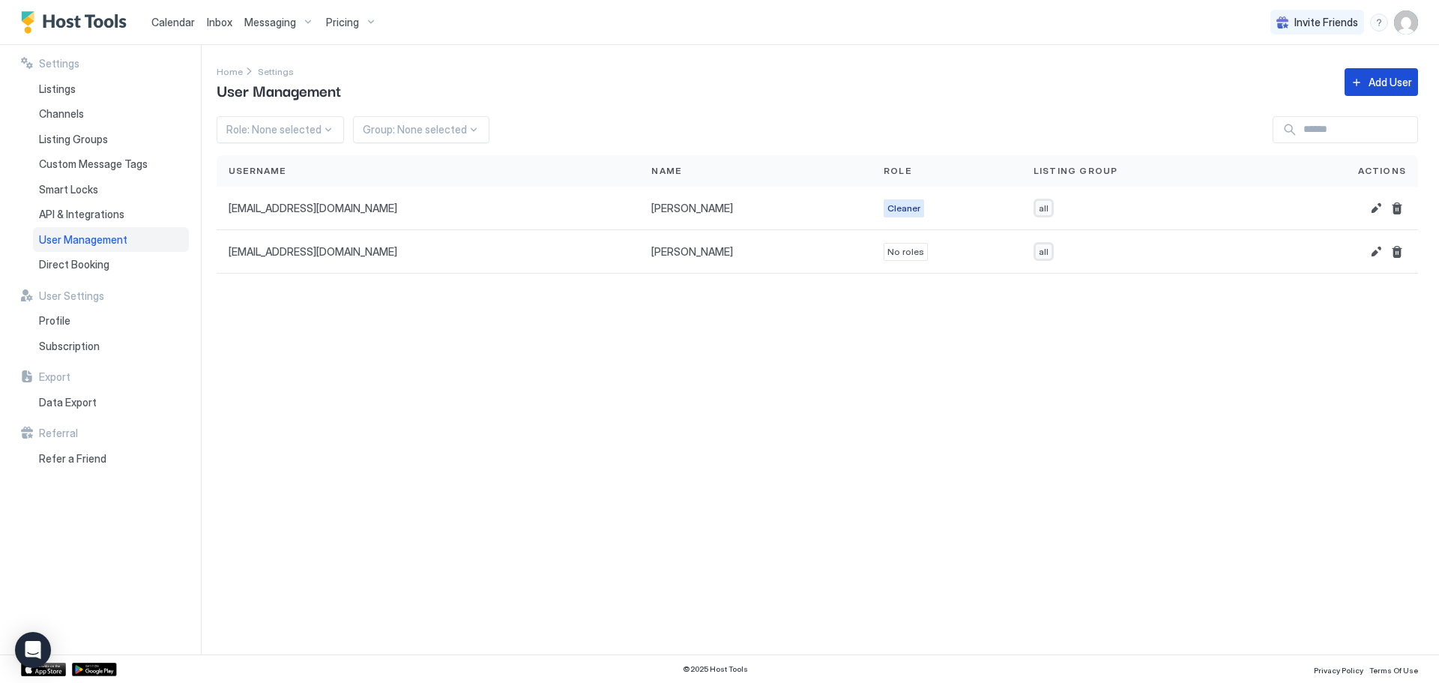
click at [1383, 91] on button "Add User" at bounding box center [1381, 82] width 73 height 28
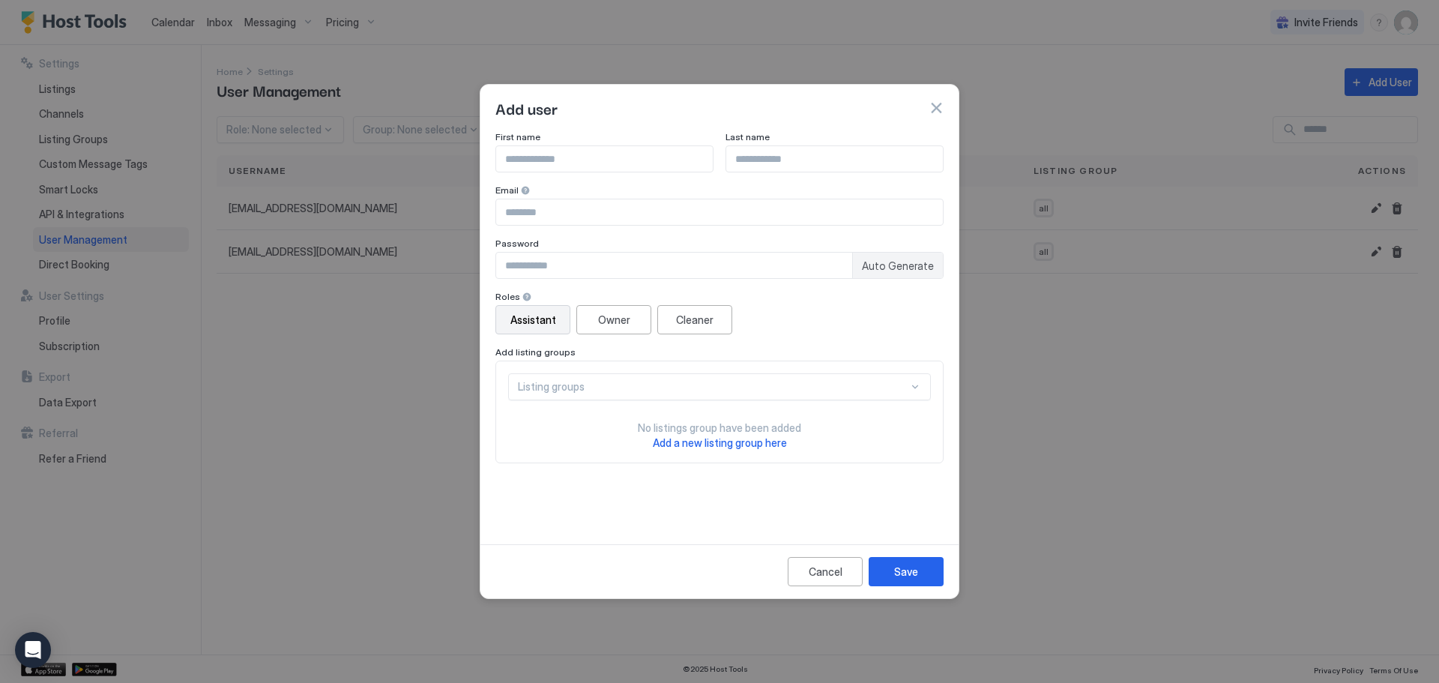
click at [681, 166] on input "Input Field" at bounding box center [604, 158] width 217 height 25
type input "**********"
click at [617, 215] on input "Input Field" at bounding box center [719, 211] width 447 height 25
paste input "**********"
type input "**********"
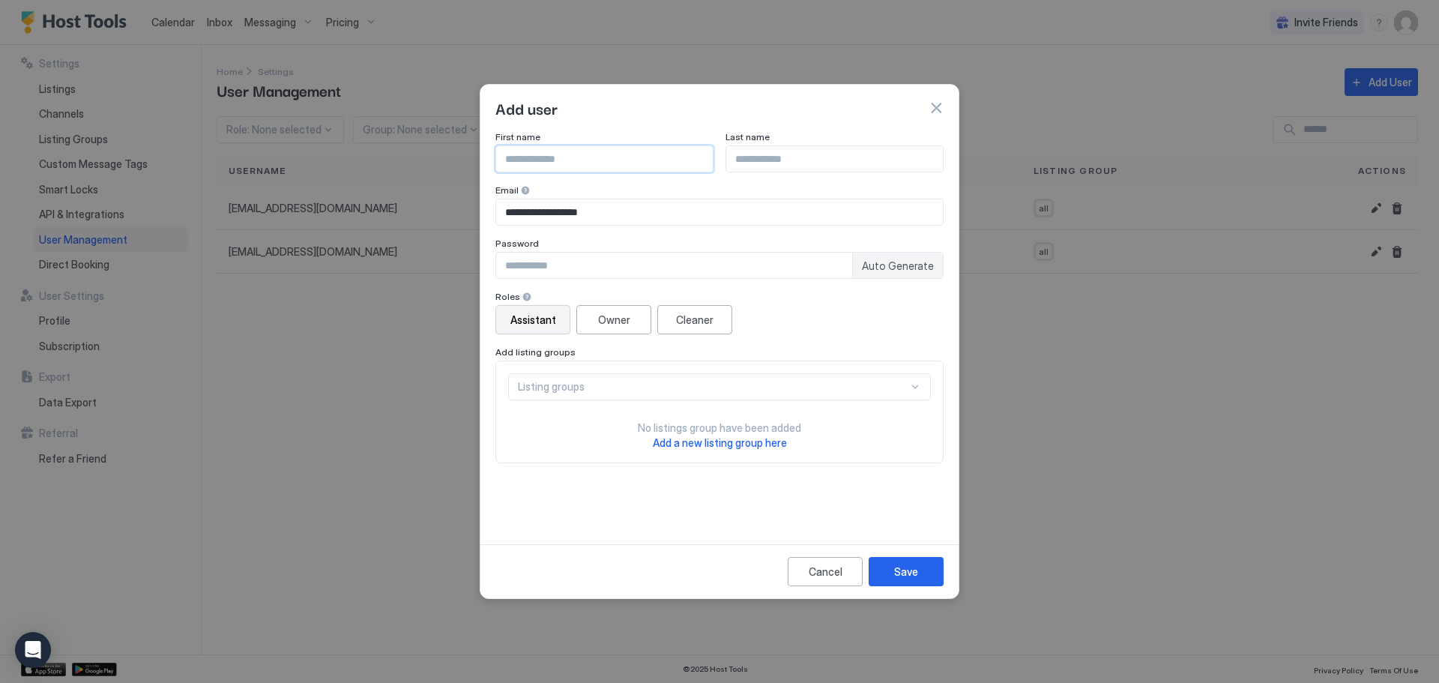
click at [621, 162] on input "Input Field" at bounding box center [604, 158] width 217 height 25
type input "*****"
click at [695, 327] on div "Cleaner" at bounding box center [694, 320] width 37 height 16
click at [801, 269] on input "Input Field" at bounding box center [674, 265] width 356 height 25
type input "**********"
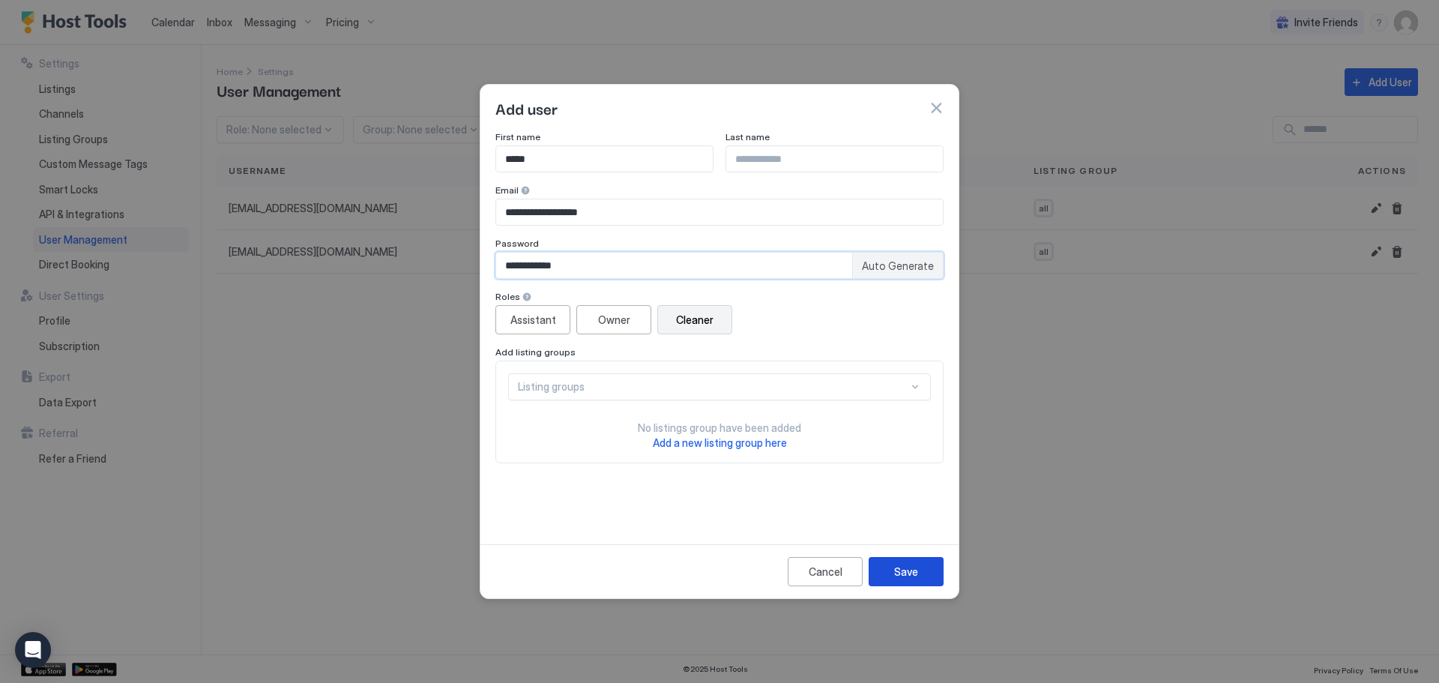
click at [905, 564] on div "Save" at bounding box center [906, 572] width 24 height 16
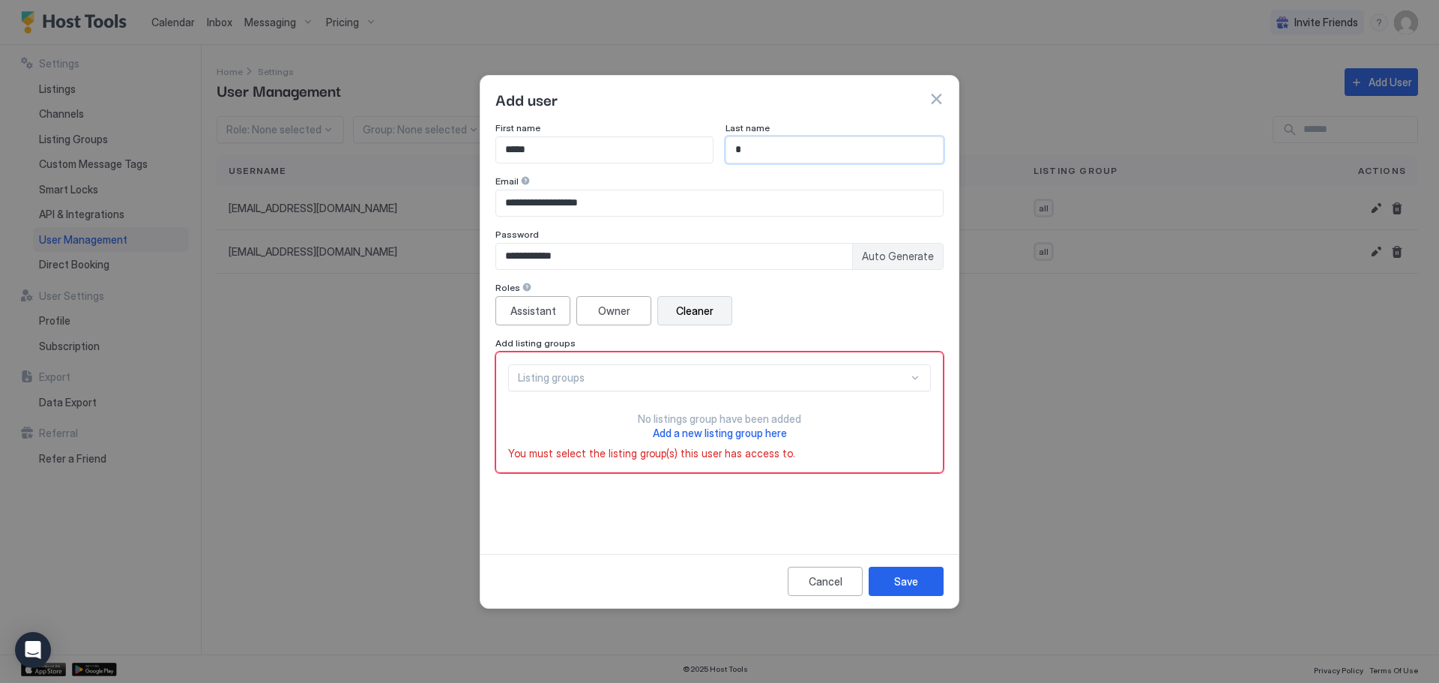
type input "*"
click at [800, 374] on div "Listing groups" at bounding box center [713, 377] width 391 height 13
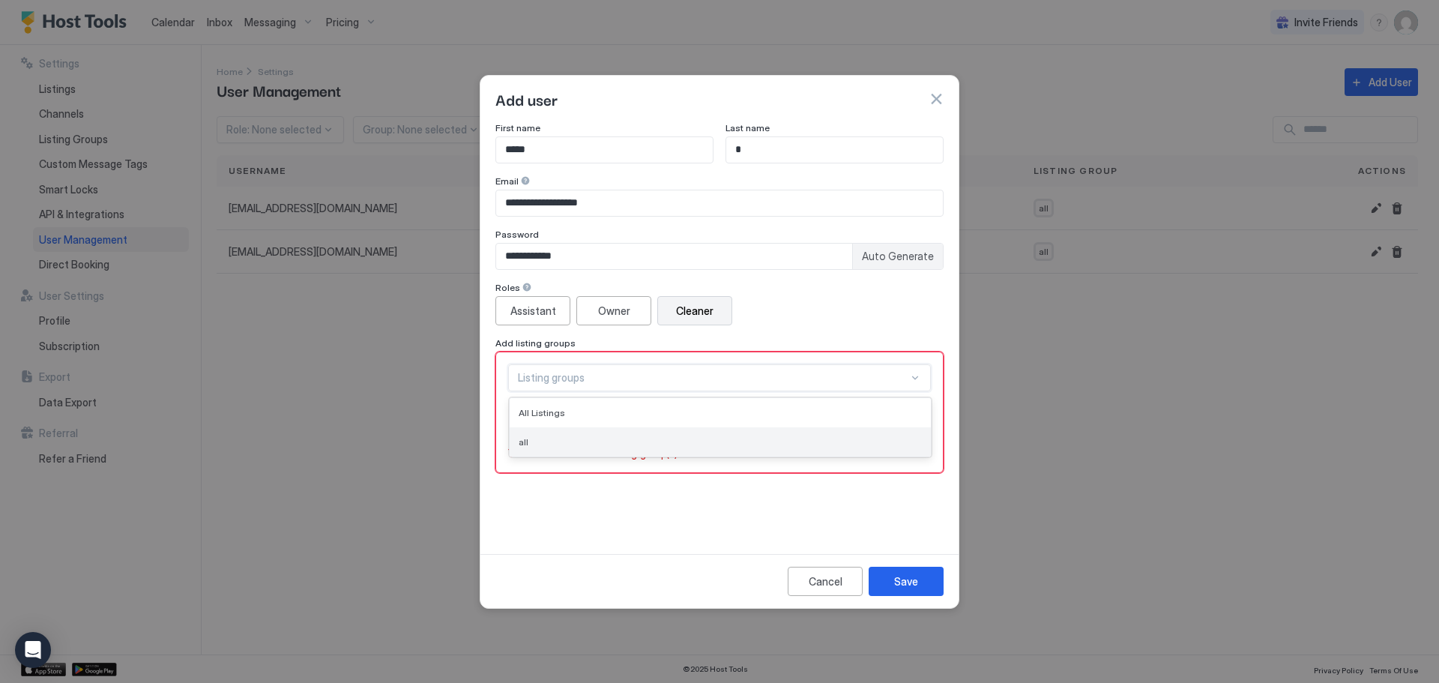
click at [736, 444] on div "all" at bounding box center [720, 441] width 403 height 11
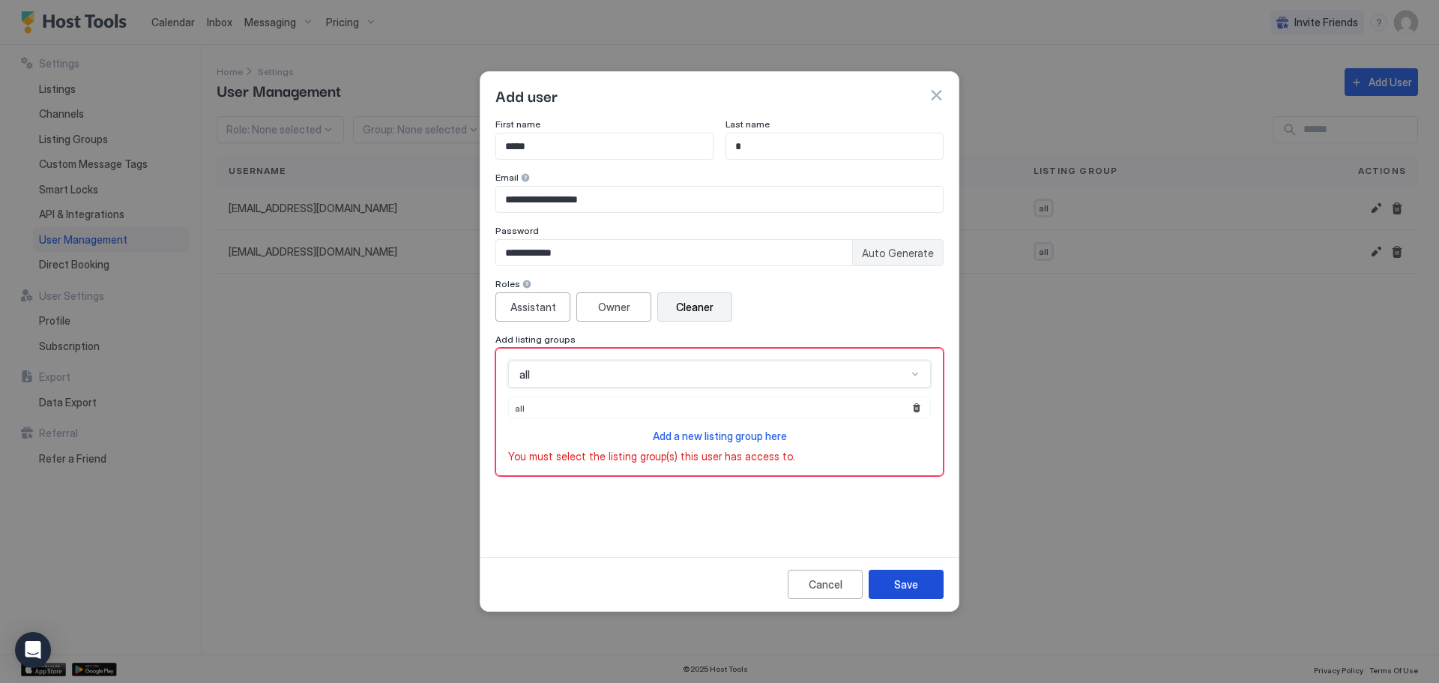
click at [915, 588] on div "Save" at bounding box center [906, 585] width 24 height 16
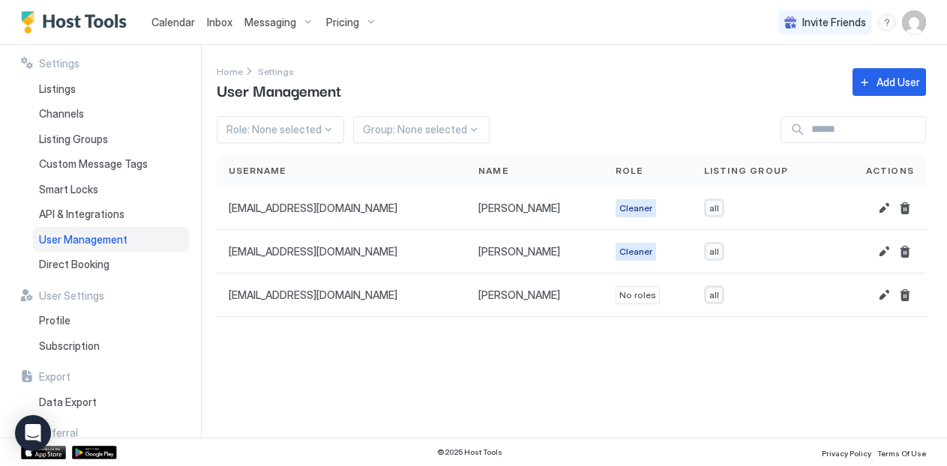
click at [49, 53] on div "Settings Listings Channels Listing Groups Custom Message Tags Smart Locks API &…" at bounding box center [111, 241] width 180 height 393
